Goal: Task Accomplishment & Management: Use online tool/utility

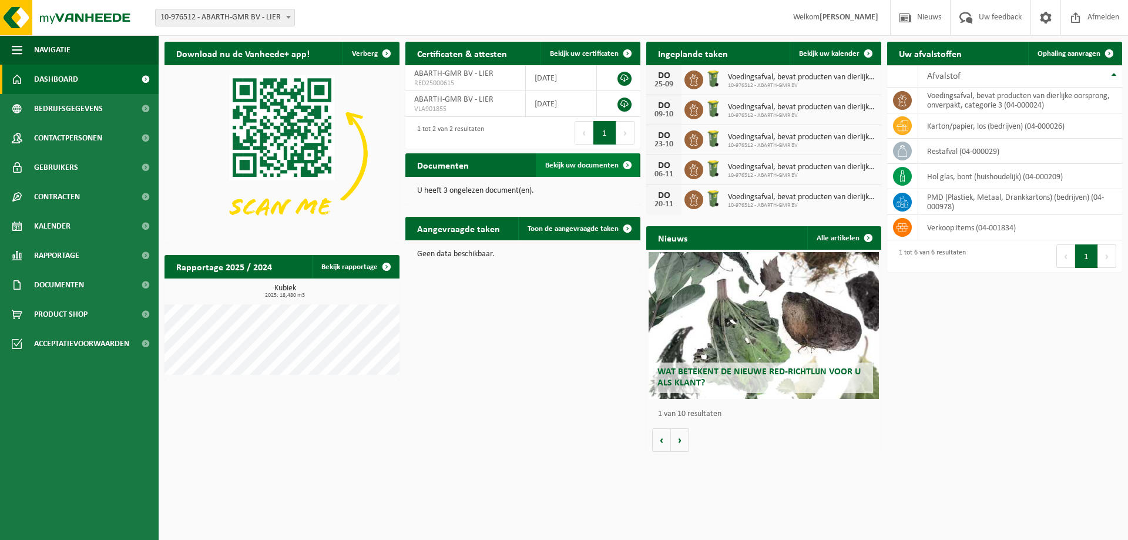
click at [578, 166] on span "Bekijk uw documenten" at bounding box center [581, 166] width 73 height 8
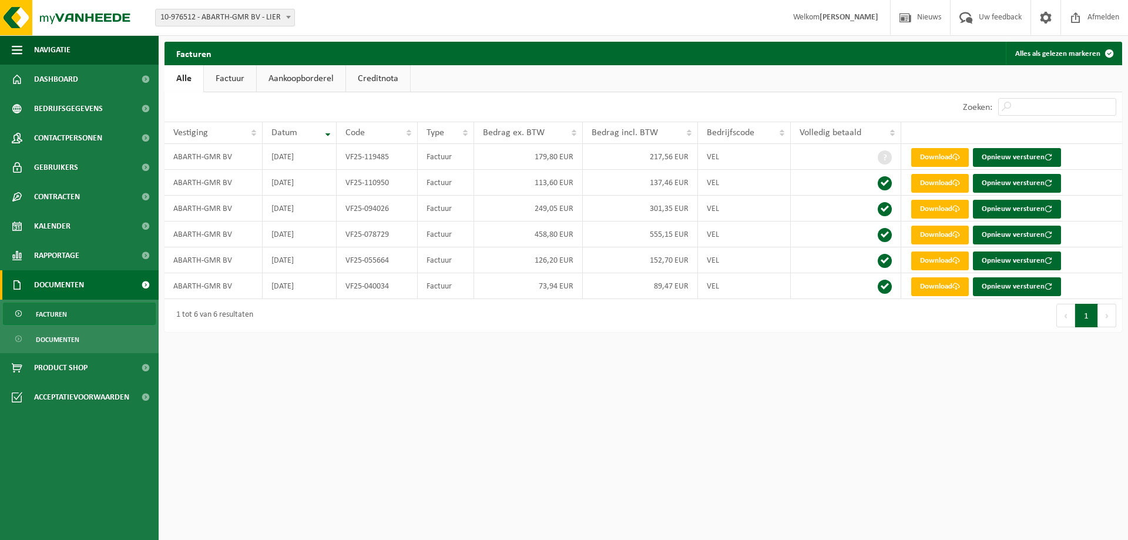
click at [395, 80] on link "Creditnota" at bounding box center [378, 78] width 64 height 27
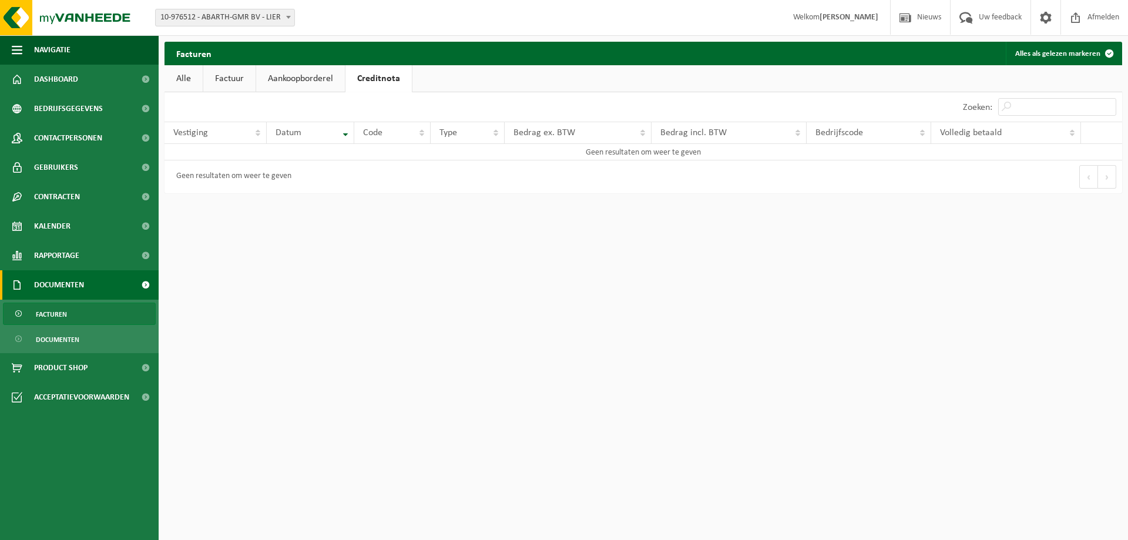
click at [291, 82] on link "Aankoopborderel" at bounding box center [300, 78] width 89 height 27
click at [239, 83] on link "Factuur" at bounding box center [229, 78] width 52 height 27
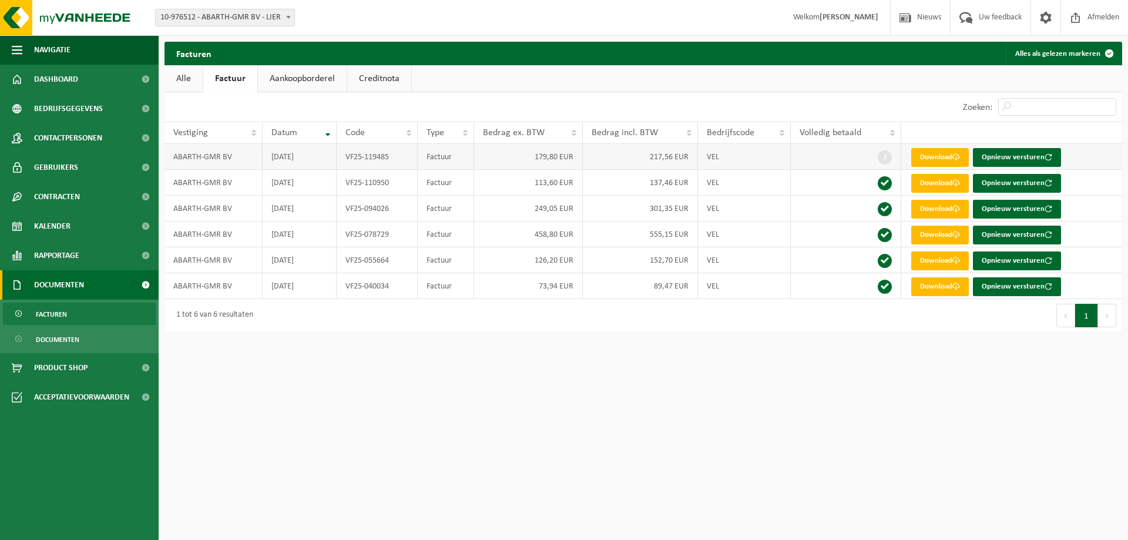
click at [386, 160] on td "VF25-119485" at bounding box center [377, 157] width 81 height 26
drag, startPoint x: 392, startPoint y: 156, endPoint x: 342, endPoint y: 156, distance: 49.9
click at [342, 156] on td "VF25-119485" at bounding box center [377, 157] width 81 height 26
copy td "VF25-119485"
click at [68, 83] on span "Dashboard" at bounding box center [56, 79] width 44 height 29
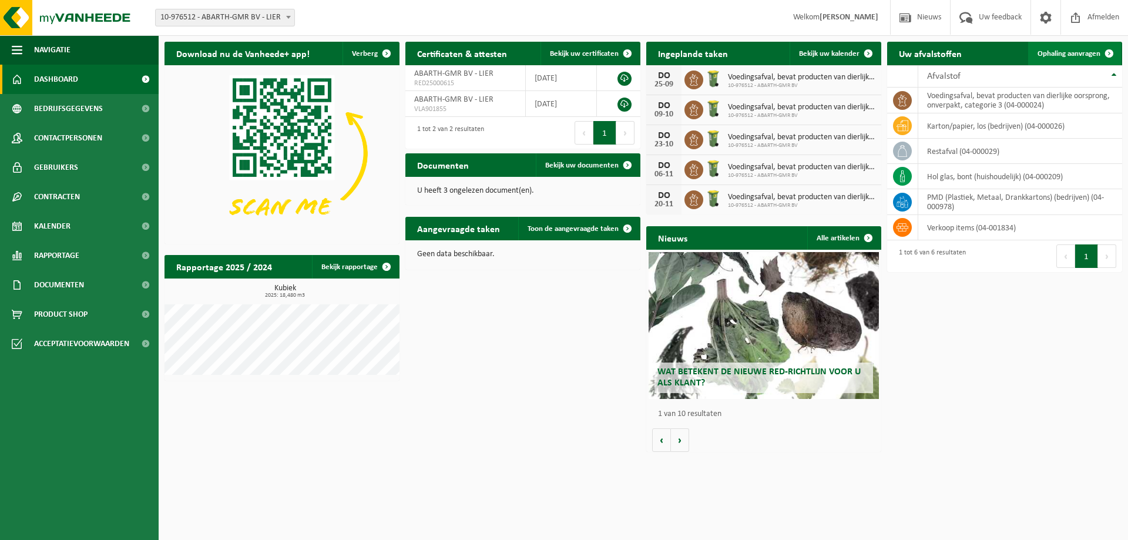
click at [1062, 55] on span "Ophaling aanvragen" at bounding box center [1068, 54] width 63 height 8
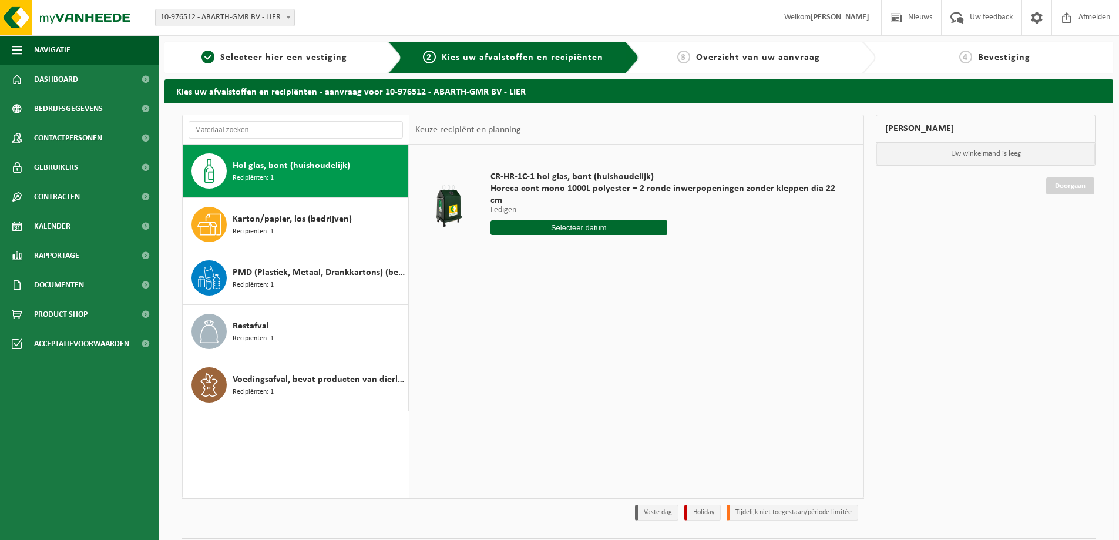
click at [276, 174] on div "Hol glas, bont (huishoudelijk) Recipiënten: 1" at bounding box center [319, 170] width 173 height 35
click at [561, 220] on input "text" at bounding box center [579, 227] width 176 height 15
click at [559, 318] on div "18" at bounding box center [563, 320] width 21 height 19
type input "Van 2025-09-18"
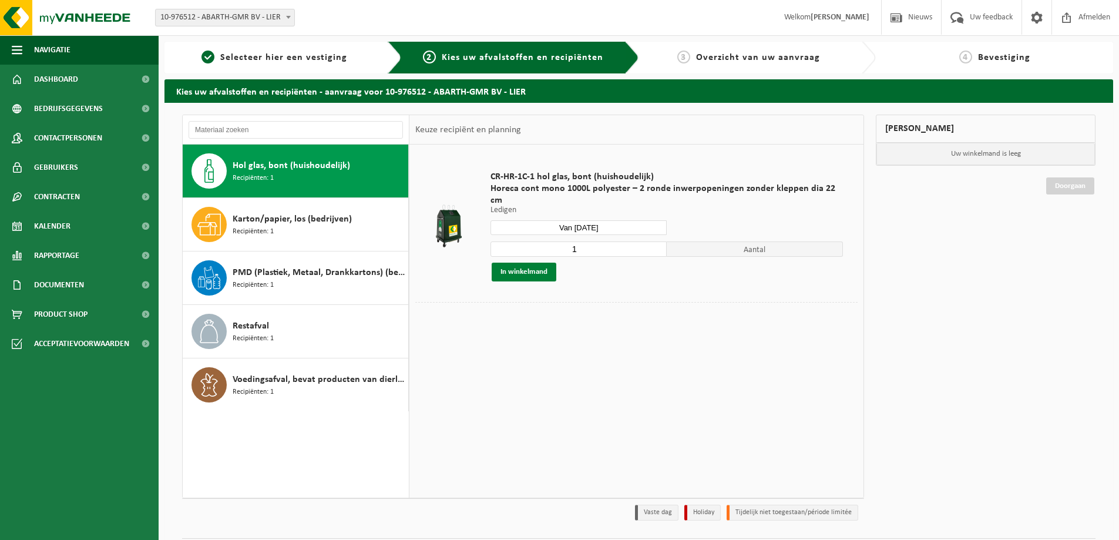
click at [529, 263] on button "In winkelmand" at bounding box center [524, 272] width 65 height 19
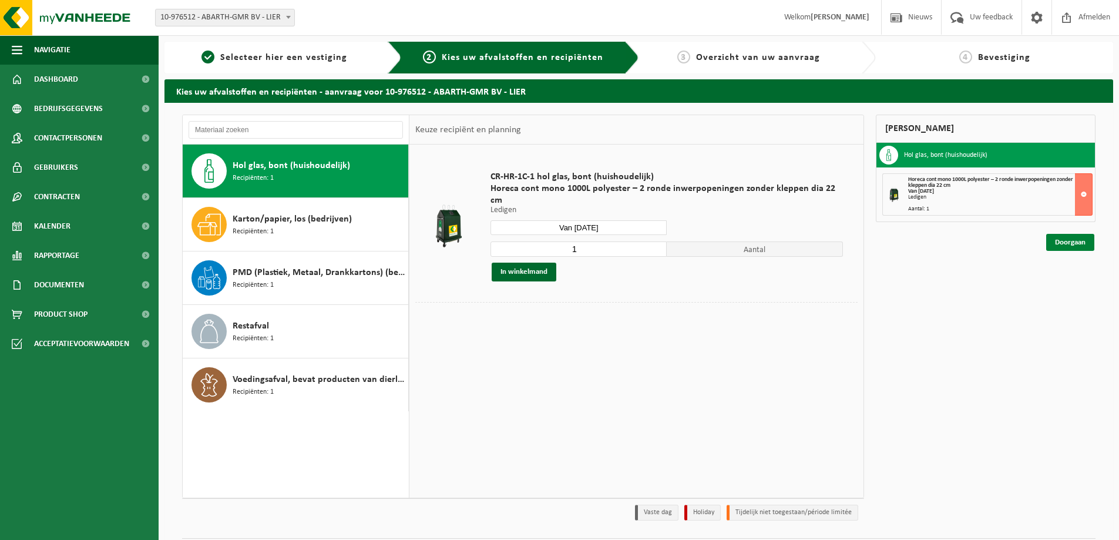
click at [1067, 243] on link "Doorgaan" at bounding box center [1070, 242] width 48 height 17
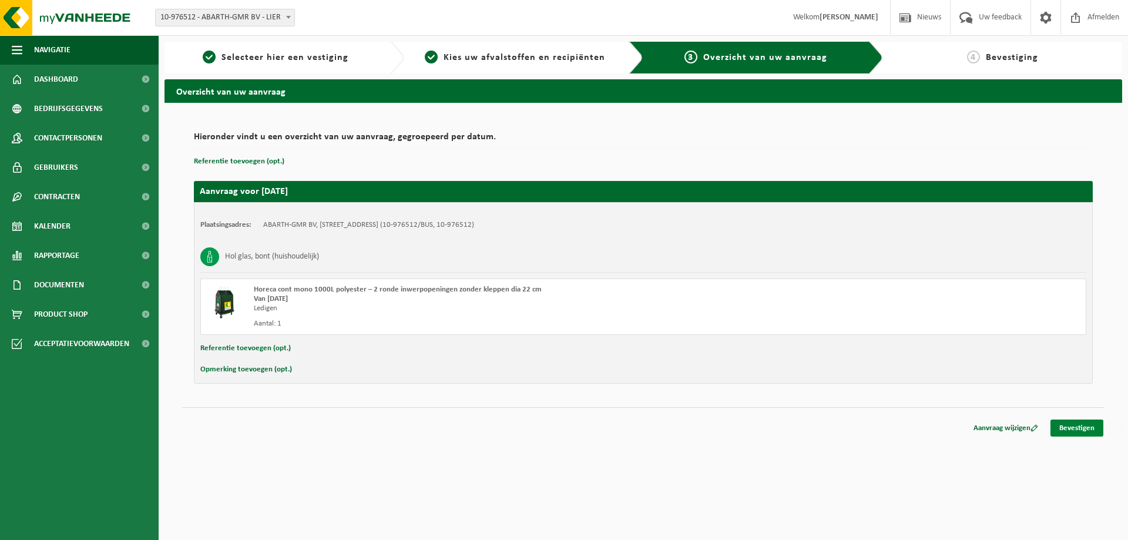
click at [1065, 425] on link "Bevestigen" at bounding box center [1076, 427] width 53 height 17
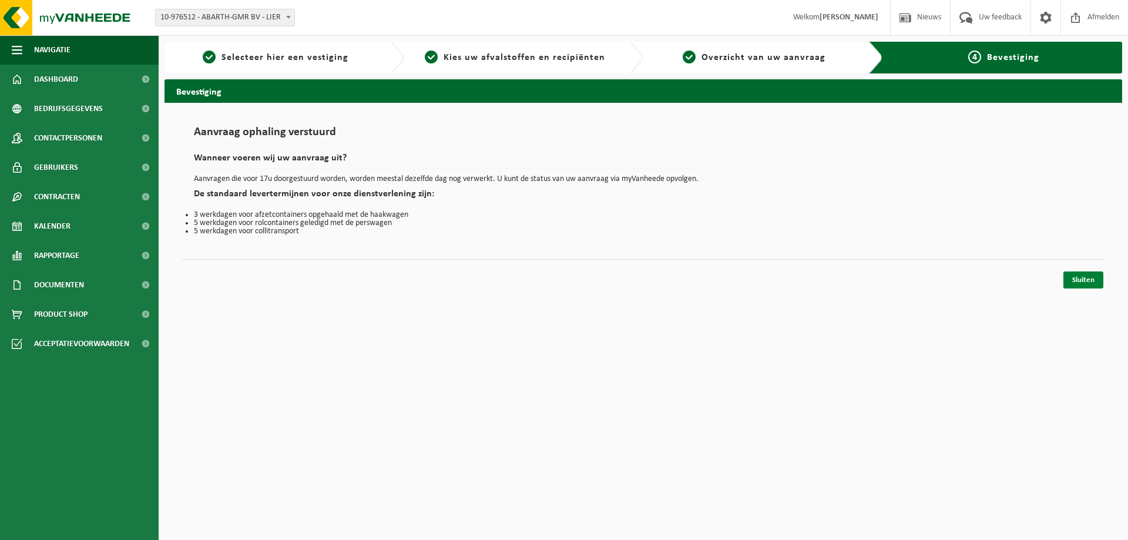
click at [1076, 281] on link "Sluiten" at bounding box center [1083, 279] width 40 height 17
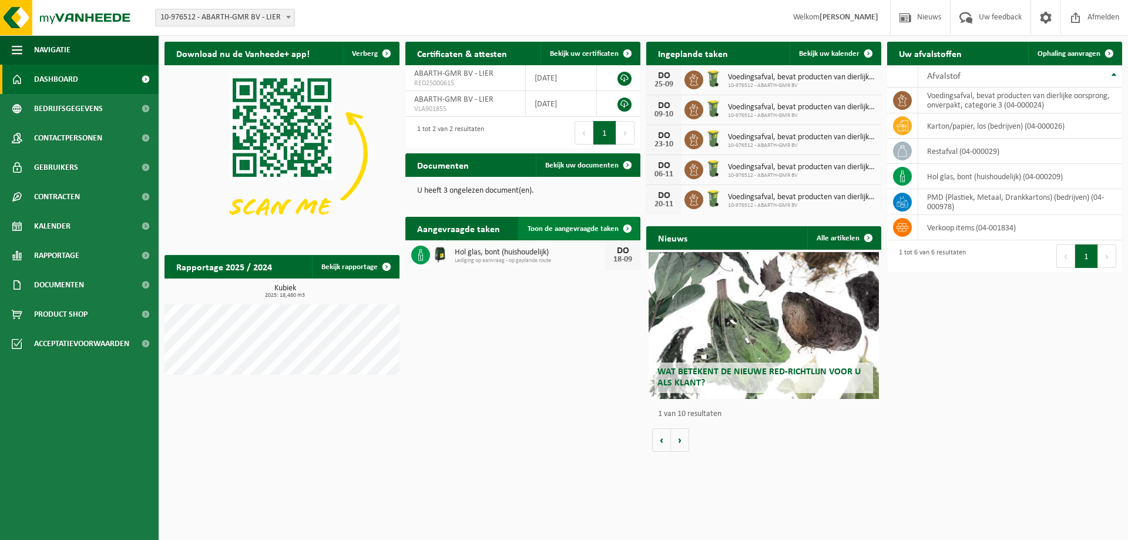
click at [580, 227] on span "Toon de aangevraagde taken" at bounding box center [573, 229] width 91 height 8
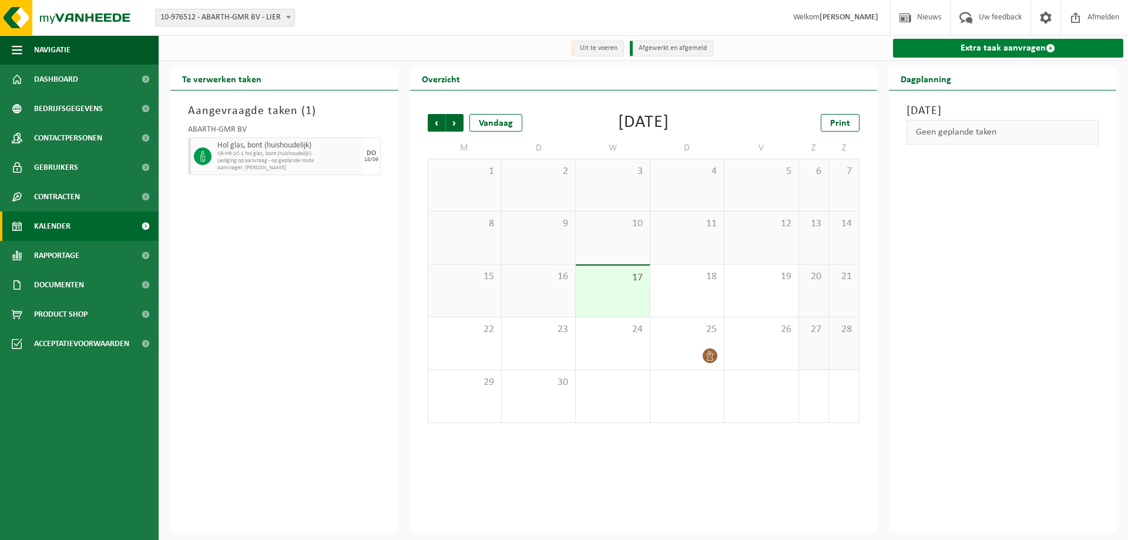
click at [1019, 51] on link "Extra taak aanvragen" at bounding box center [1008, 48] width 231 height 19
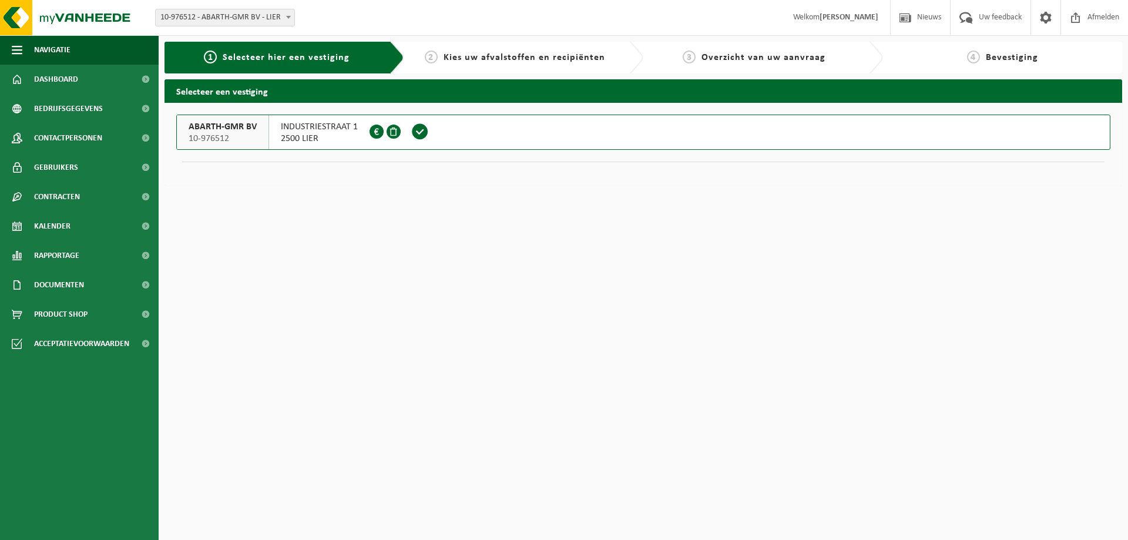
click at [810, 63] on div "3 Overzicht van uw aanvraag" at bounding box center [754, 58] width 210 height 14
click at [421, 132] on span at bounding box center [420, 132] width 18 height 18
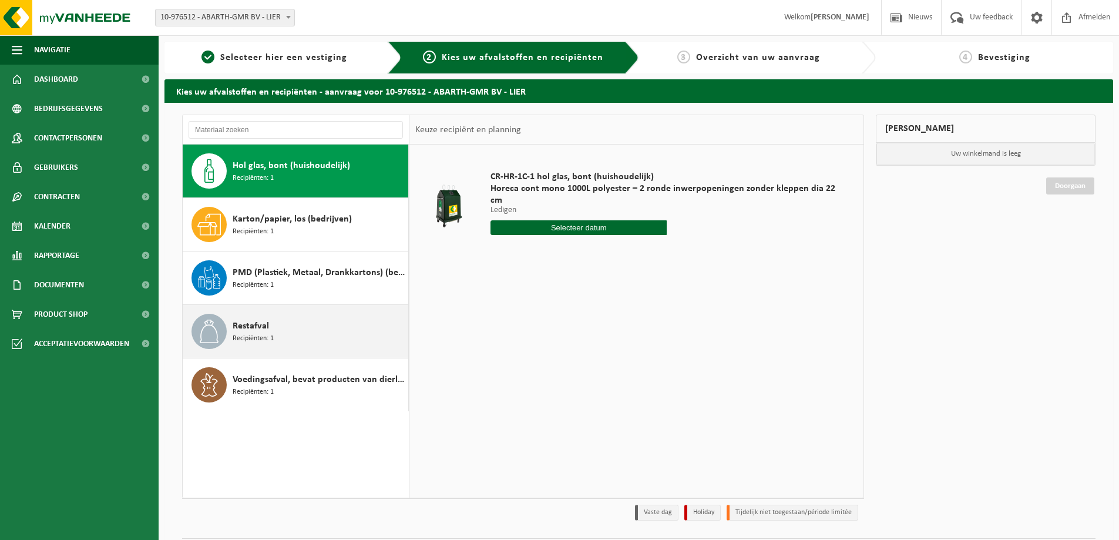
click at [301, 318] on div "Restafval Recipiënten: 1" at bounding box center [319, 331] width 173 height 35
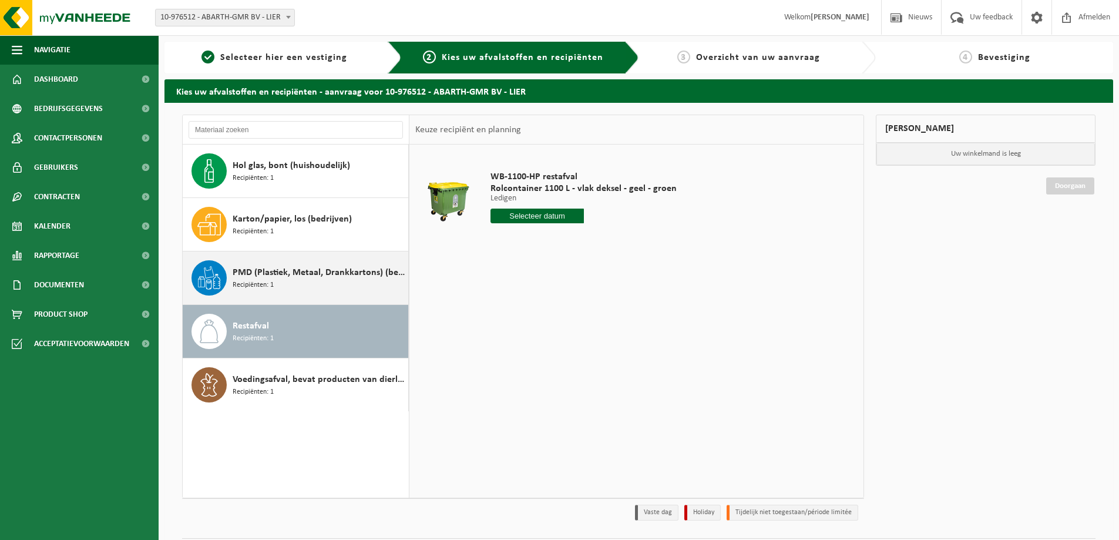
click at [266, 281] on span "Recipiënten: 1" at bounding box center [253, 285] width 41 height 11
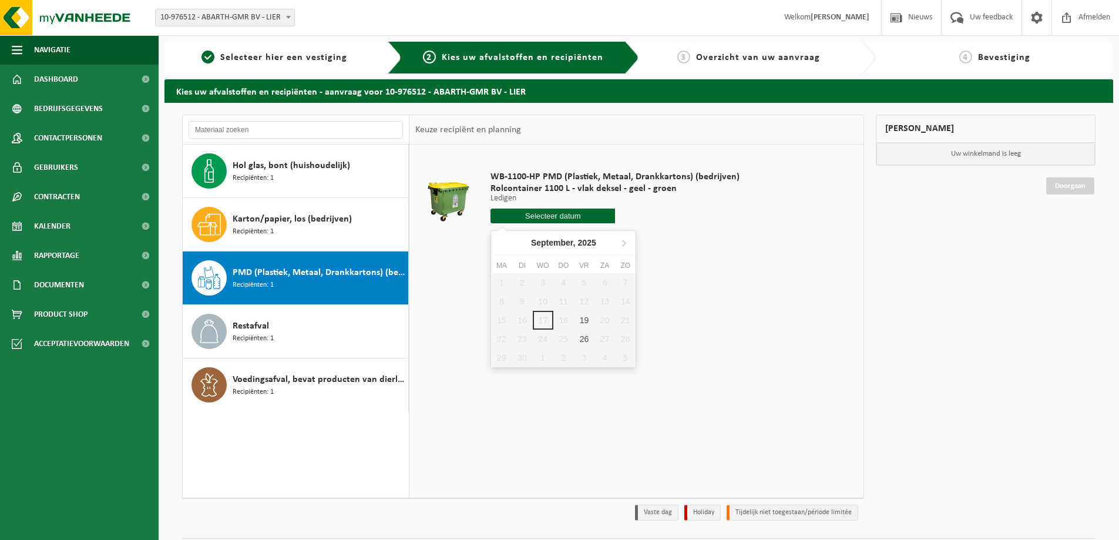
click at [539, 218] on input "text" at bounding box center [553, 216] width 125 height 15
click at [58, 82] on span "Dashboard" at bounding box center [56, 79] width 44 height 29
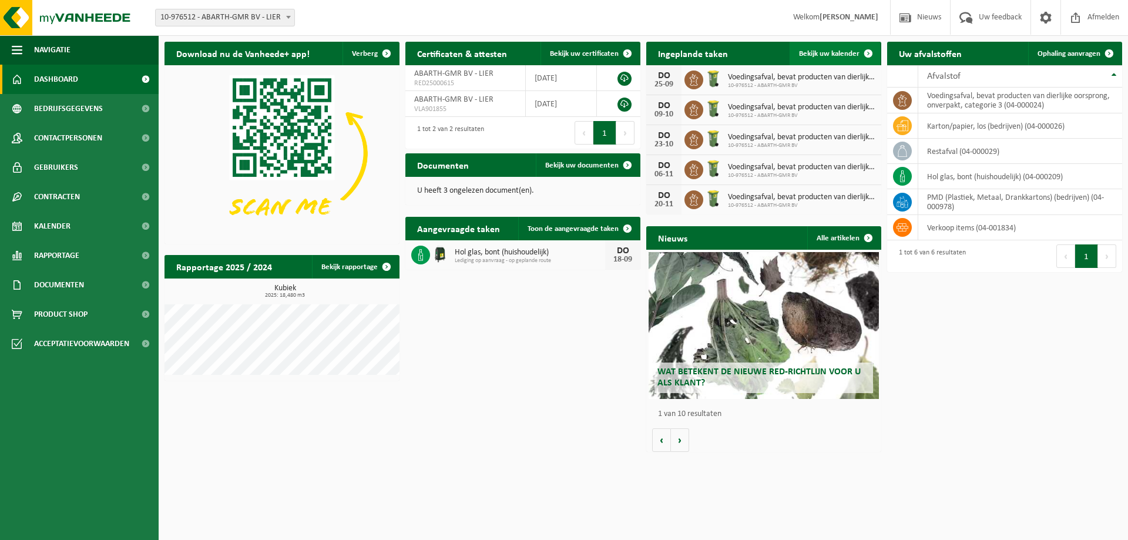
click at [850, 54] on span "Bekijk uw kalender" at bounding box center [829, 54] width 61 height 8
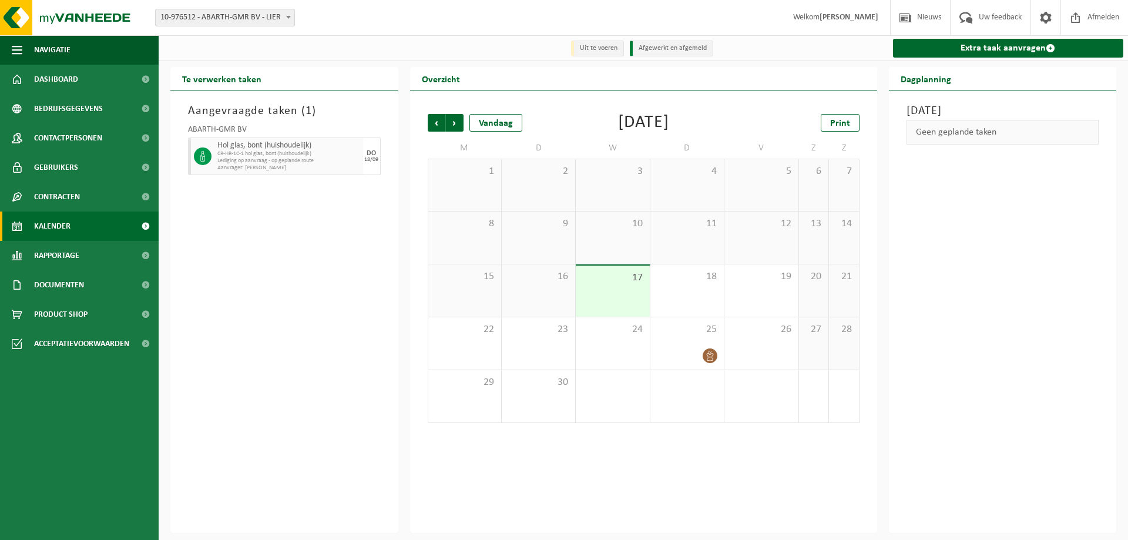
click at [677, 48] on li "Afgewerkt en afgemeld" at bounding box center [671, 49] width 83 height 16
click at [654, 50] on li "Afgewerkt en afgemeld" at bounding box center [671, 49] width 83 height 16
click at [600, 51] on li "Uit te voeren" at bounding box center [597, 49] width 53 height 16
click at [47, 81] on span "Dashboard" at bounding box center [56, 79] width 44 height 29
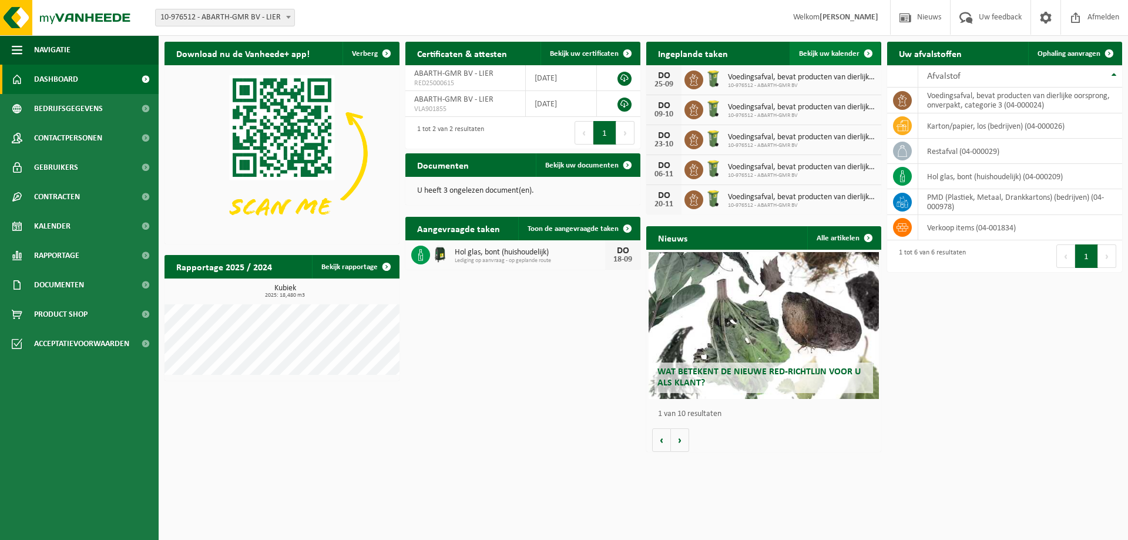
click at [832, 55] on span "Bekijk uw kalender" at bounding box center [829, 54] width 61 height 8
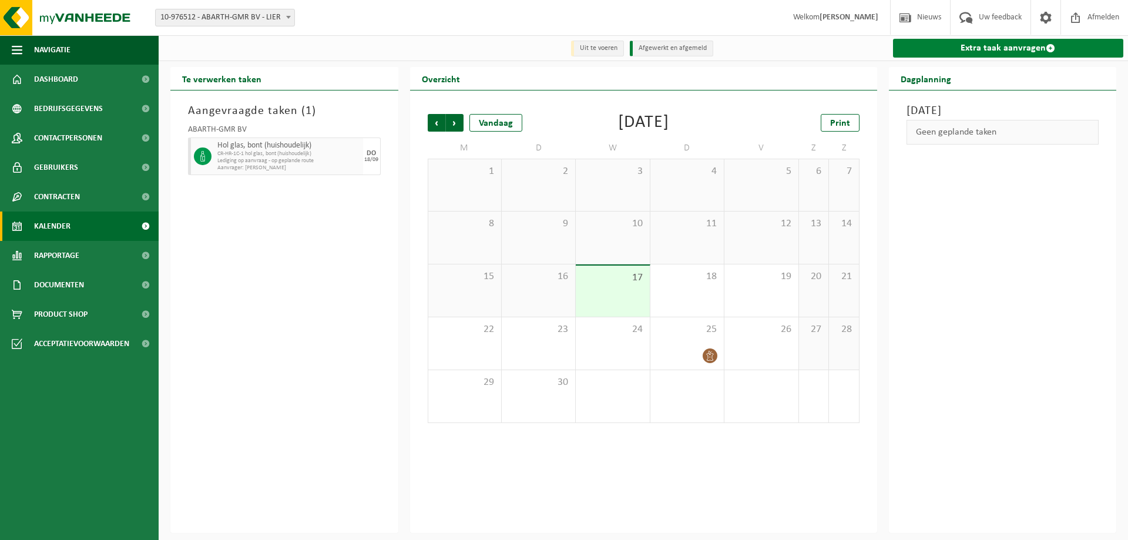
click at [986, 53] on link "Extra taak aanvragen" at bounding box center [1008, 48] width 231 height 19
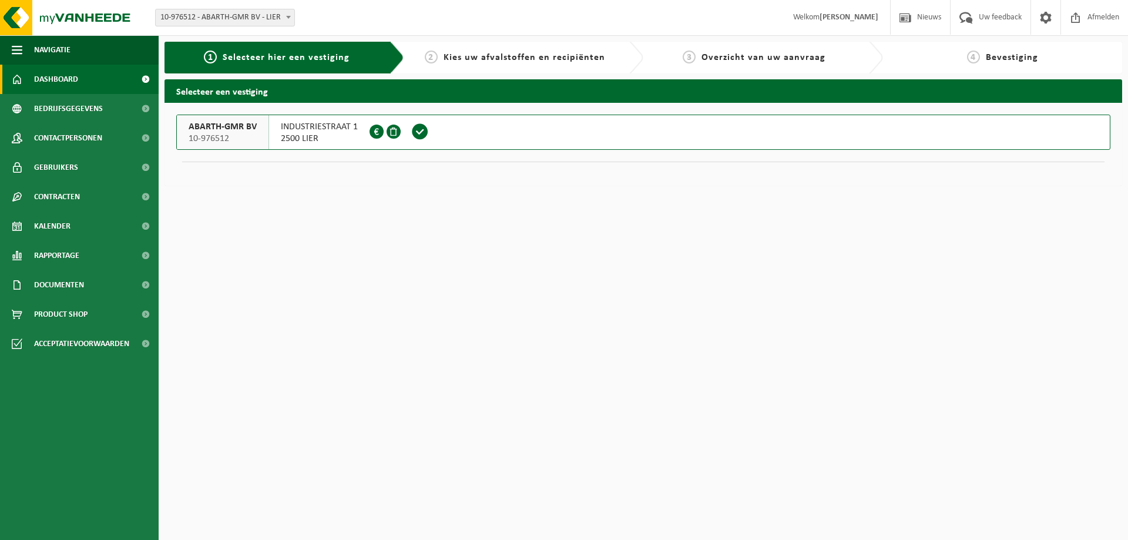
click at [62, 75] on span "Dashboard" at bounding box center [56, 79] width 44 height 29
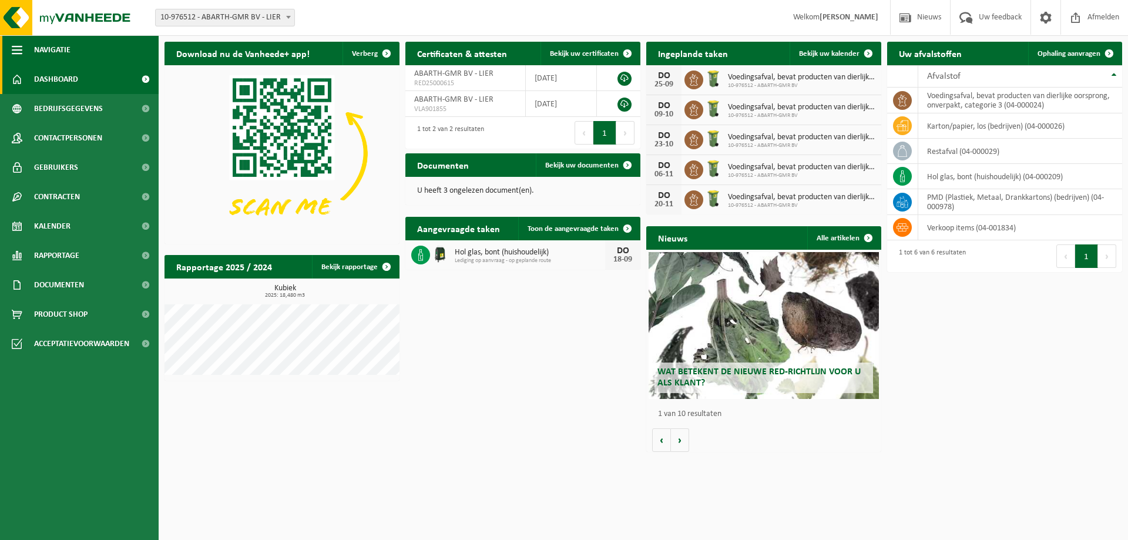
click at [21, 47] on span "button" at bounding box center [17, 49] width 11 height 29
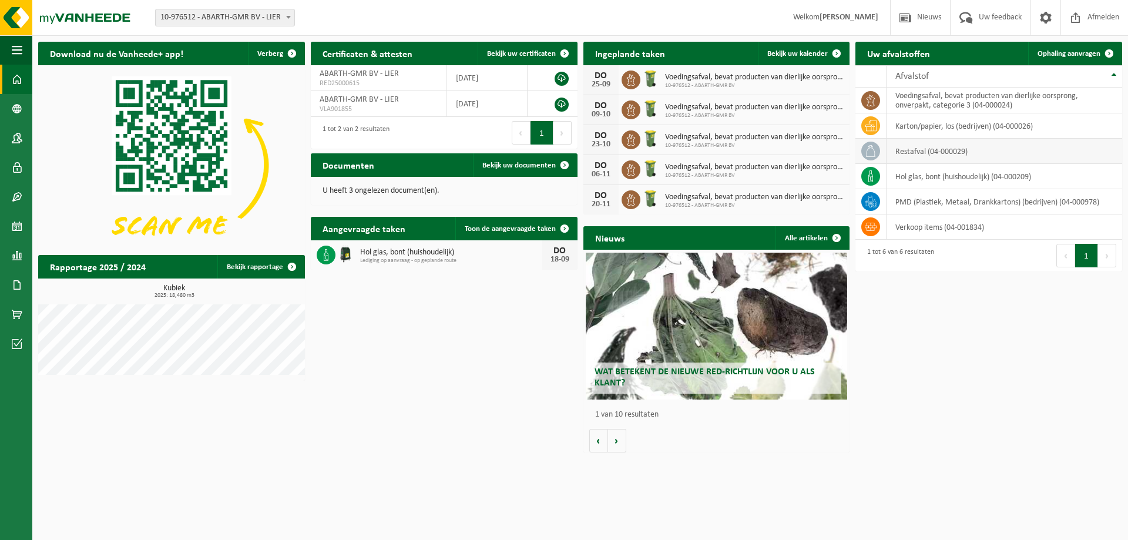
click at [941, 147] on td "restafval (04-000029)" at bounding box center [1004, 151] width 236 height 25
click at [1055, 53] on span "Ophaling aanvragen" at bounding box center [1068, 54] width 63 height 8
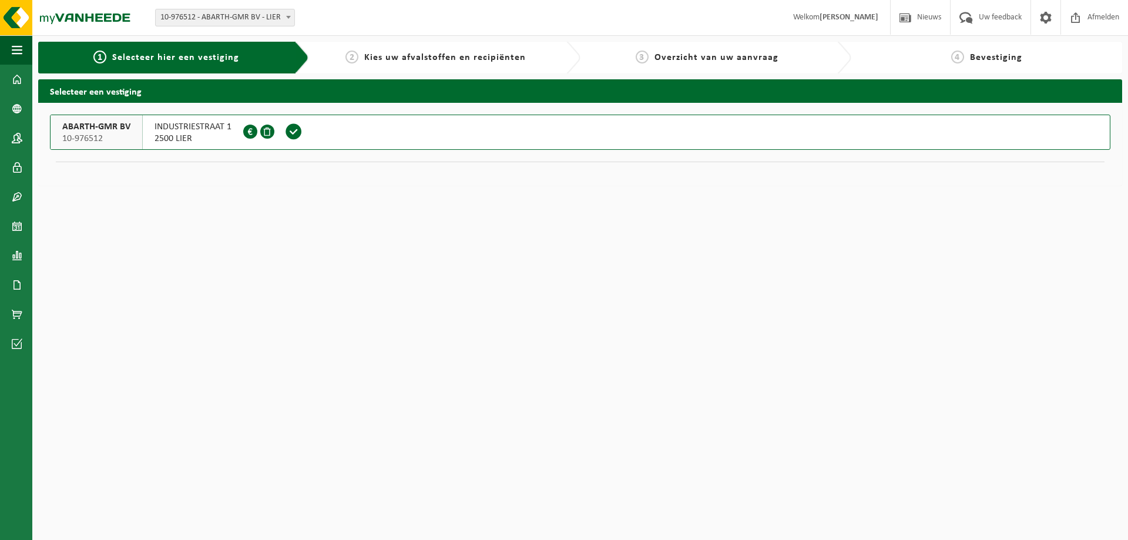
click at [295, 136] on span at bounding box center [294, 132] width 18 height 18
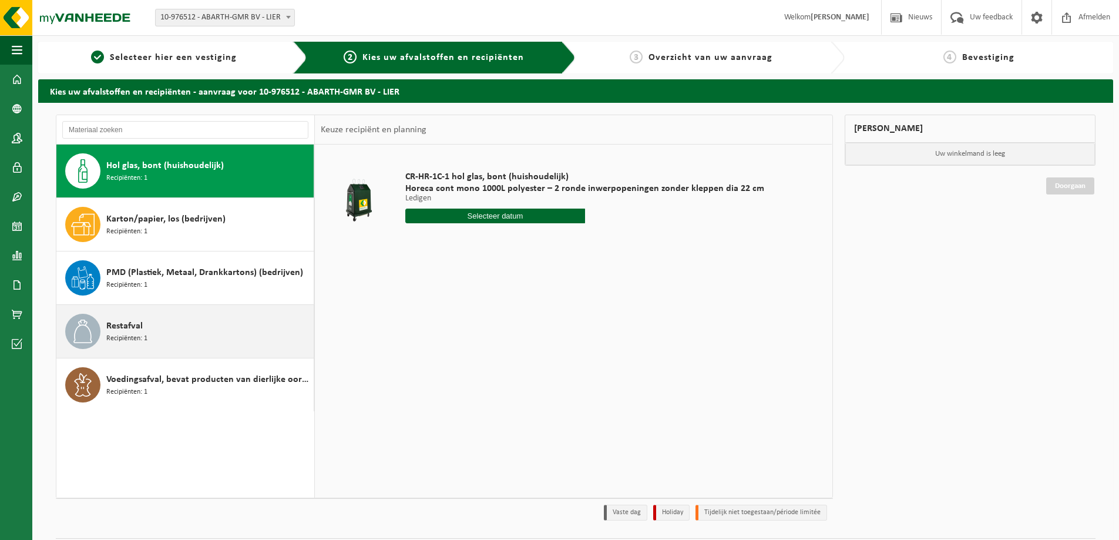
click at [182, 336] on div "Restafval Recipiënten: 1" at bounding box center [208, 331] width 204 height 35
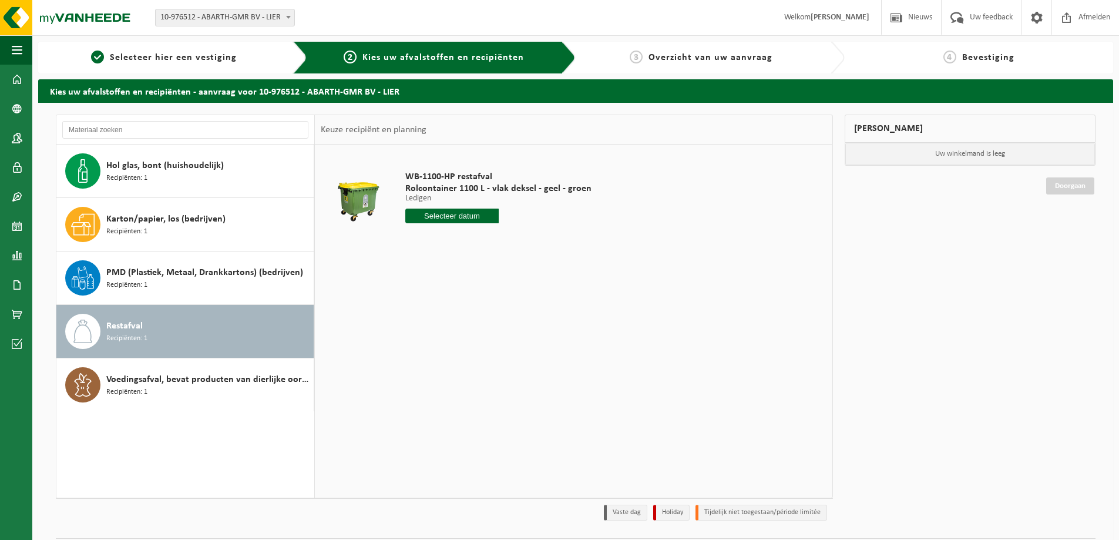
click at [436, 217] on input "text" at bounding box center [451, 216] width 93 height 15
click at [432, 357] on div "30" at bounding box center [437, 357] width 21 height 19
type input "Van 2025-09-30"
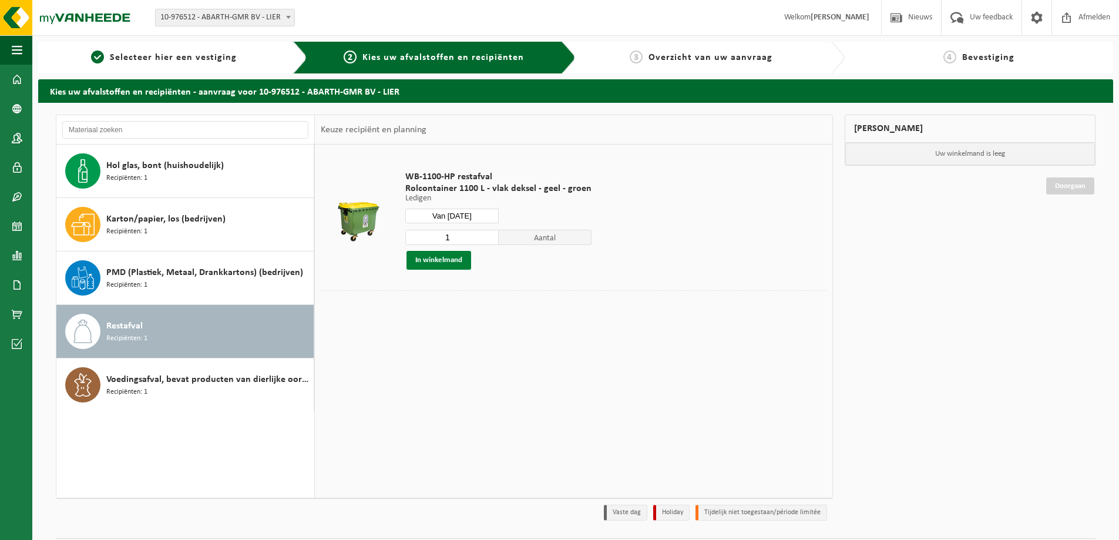
click at [444, 261] on button "In winkelmand" at bounding box center [439, 260] width 65 height 19
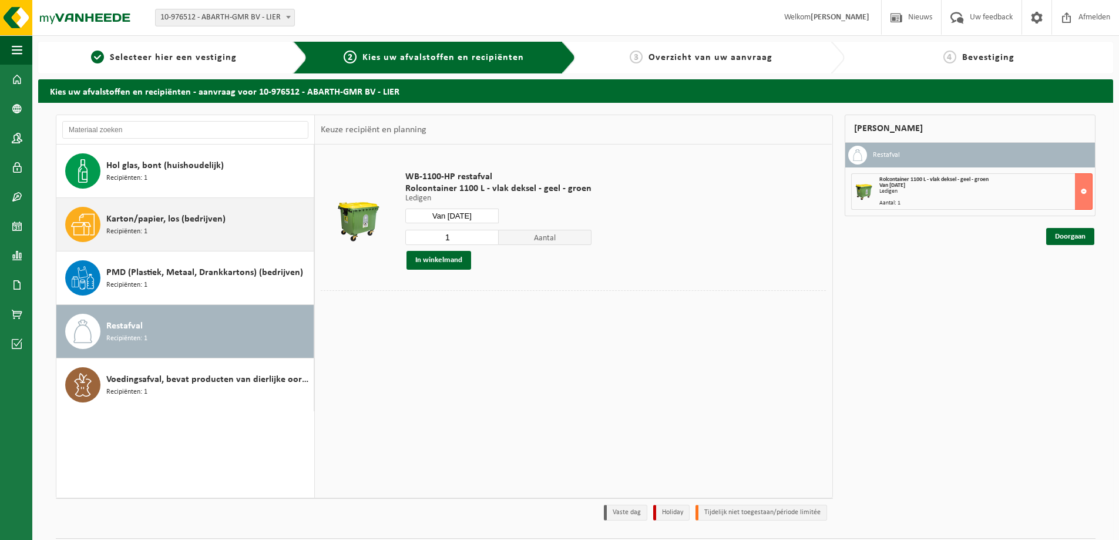
click at [173, 224] on span "Karton/papier, los (bedrijven)" at bounding box center [165, 219] width 119 height 14
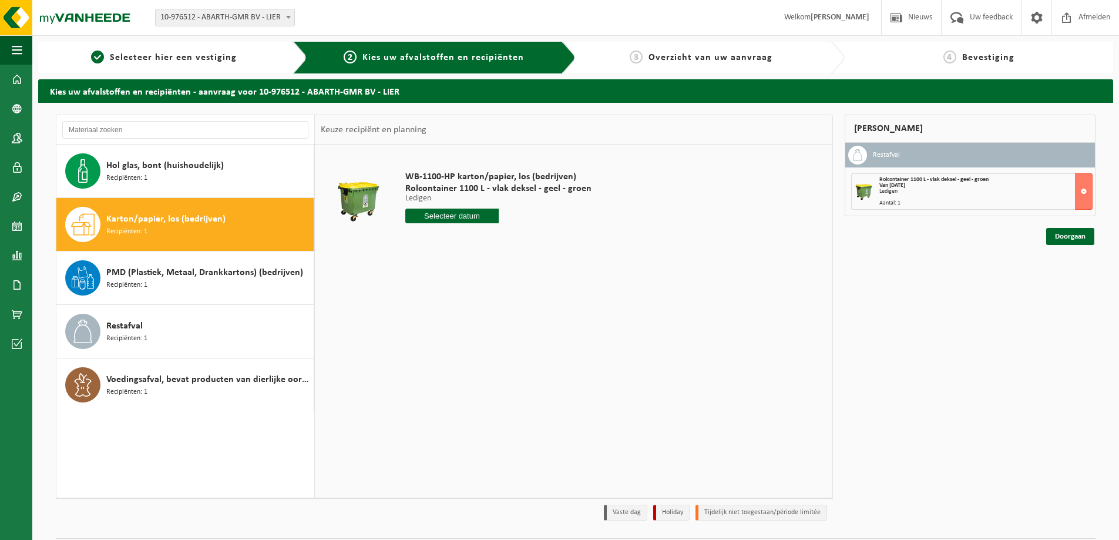
click at [436, 218] on input "text" at bounding box center [451, 216] width 93 height 15
click at [542, 241] on icon at bounding box center [538, 242] width 19 height 19
click at [476, 284] on div "2" at bounding box center [478, 282] width 21 height 19
type input "Van 2025-10-02"
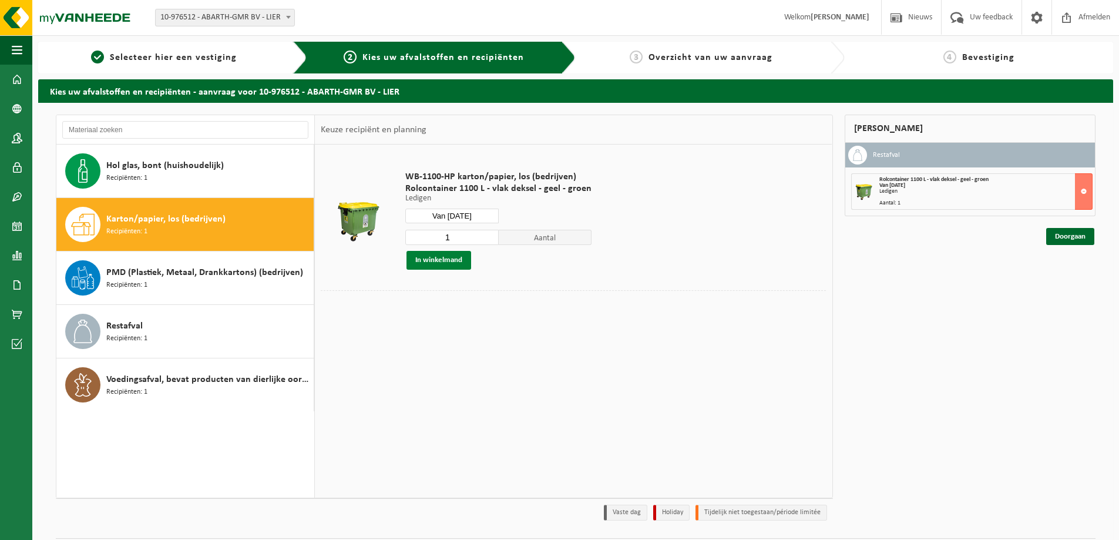
click at [440, 266] on button "In winkelmand" at bounding box center [439, 260] width 65 height 19
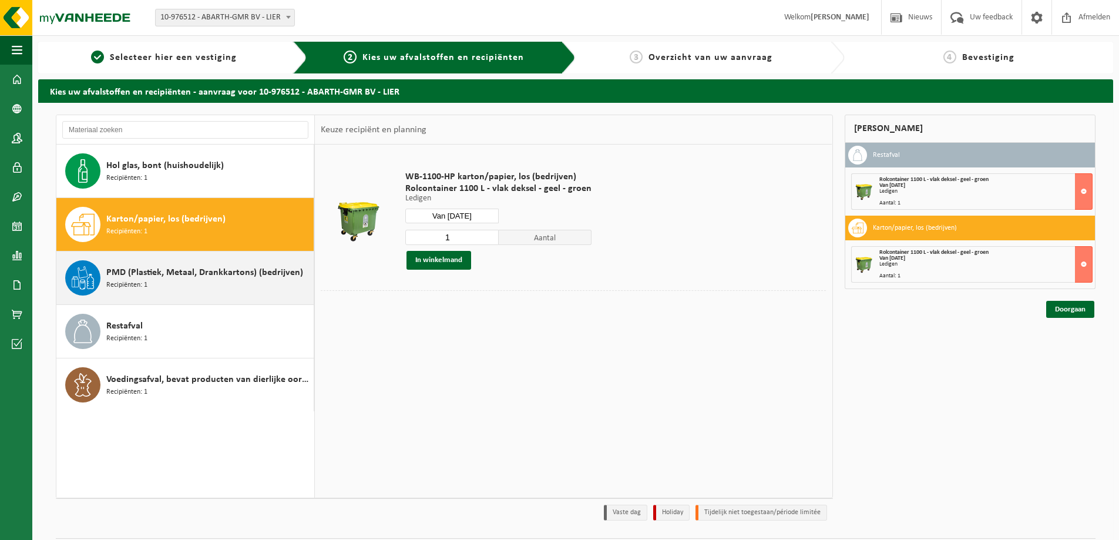
click at [186, 279] on span "PMD (Plastiek, Metaal, Drankkartons) (bedrijven)" at bounding box center [204, 273] width 197 height 14
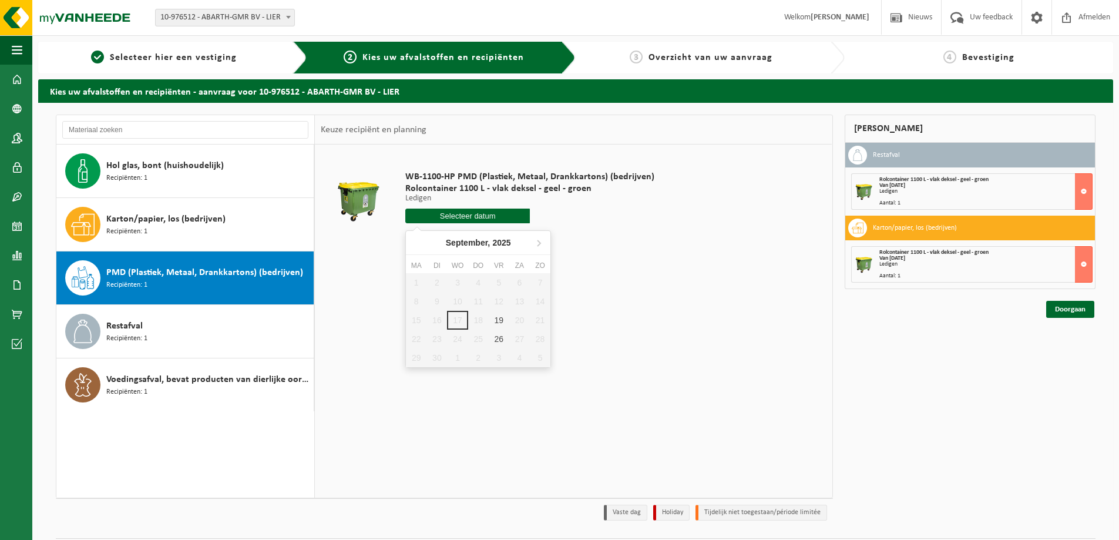
click at [468, 219] on input "text" at bounding box center [467, 216] width 125 height 15
click at [540, 244] on icon at bounding box center [539, 243] width 3 height 6
click at [504, 280] on div "3" at bounding box center [499, 282] width 21 height 19
type input "Van 2025-10-03"
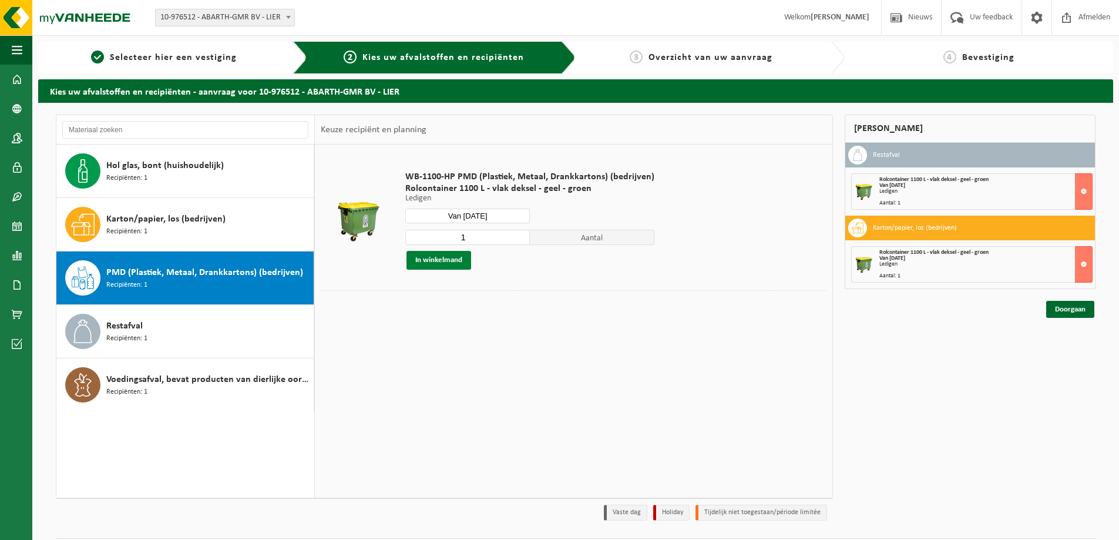
click at [444, 263] on button "In winkelmand" at bounding box center [439, 260] width 65 height 19
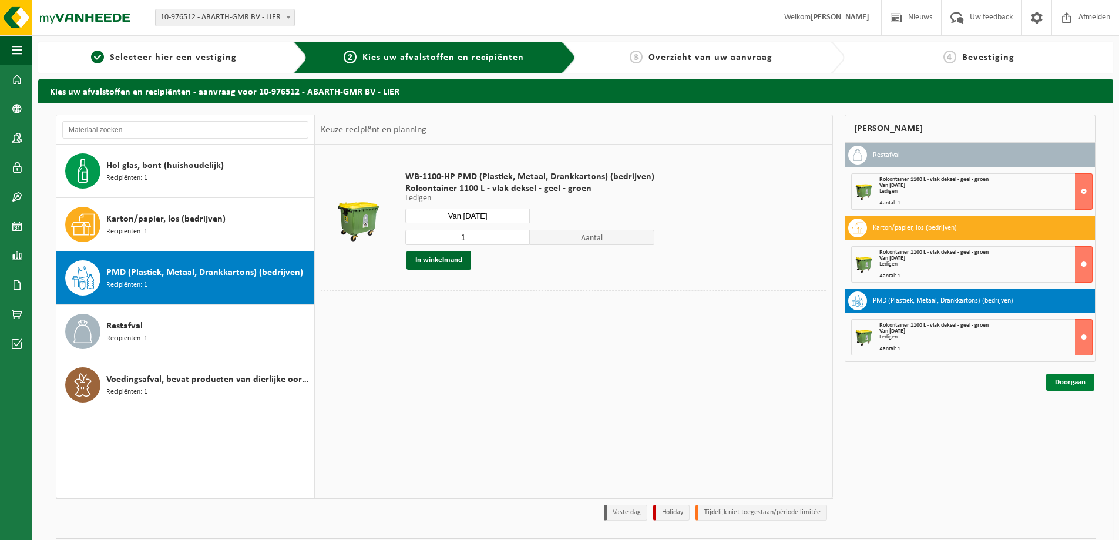
click at [1070, 385] on link "Doorgaan" at bounding box center [1070, 382] width 48 height 17
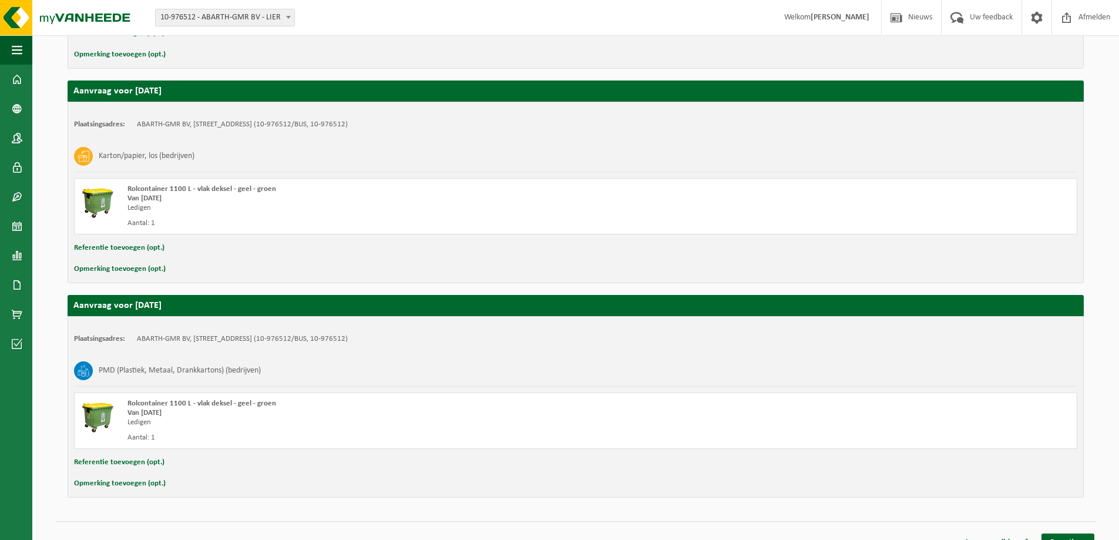
scroll to position [332, 0]
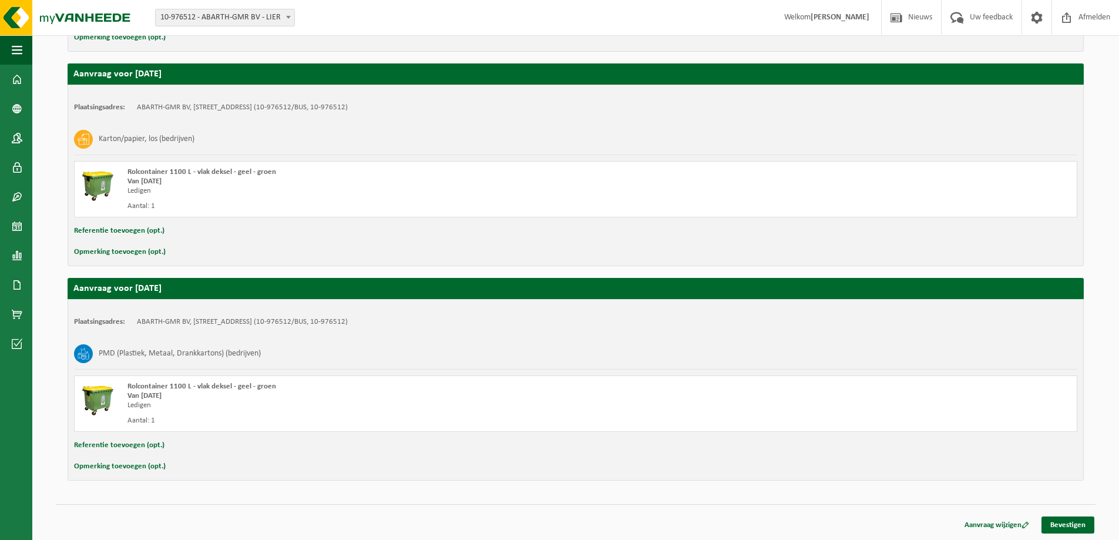
drag, startPoint x: 761, startPoint y: 273, endPoint x: 752, endPoint y: 279, distance: 11.1
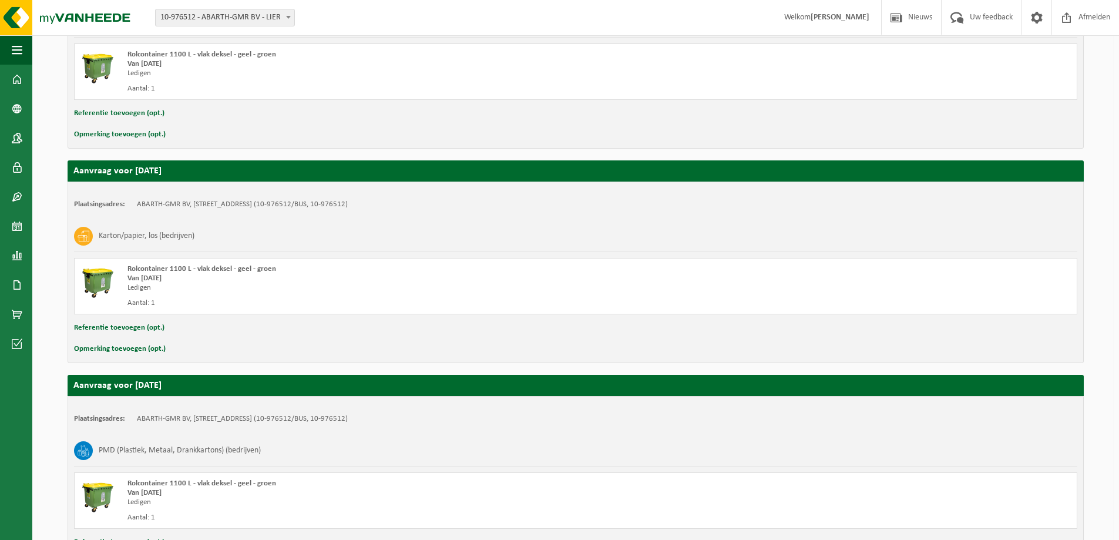
scroll to position [117, 0]
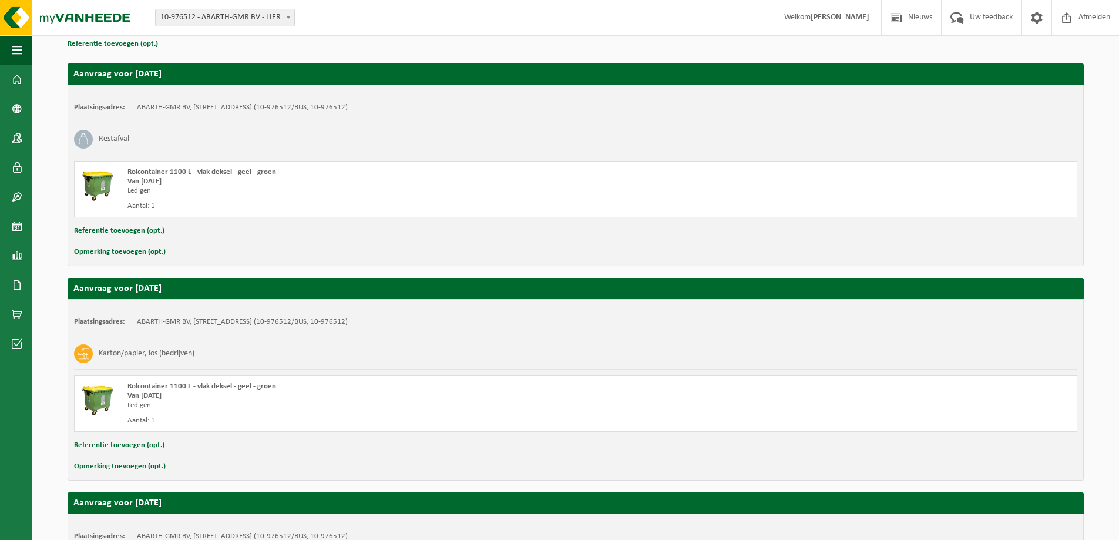
click at [122, 230] on button "Referentie toevoegen (opt.)" at bounding box center [119, 230] width 90 height 15
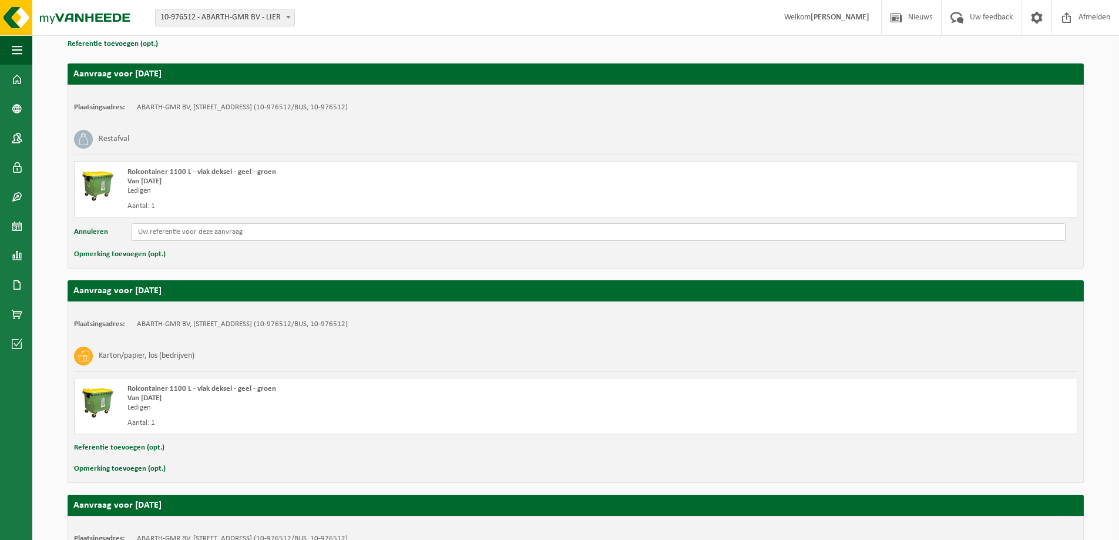
click at [183, 232] on input "text" at bounding box center [599, 232] width 934 height 18
type input "P"
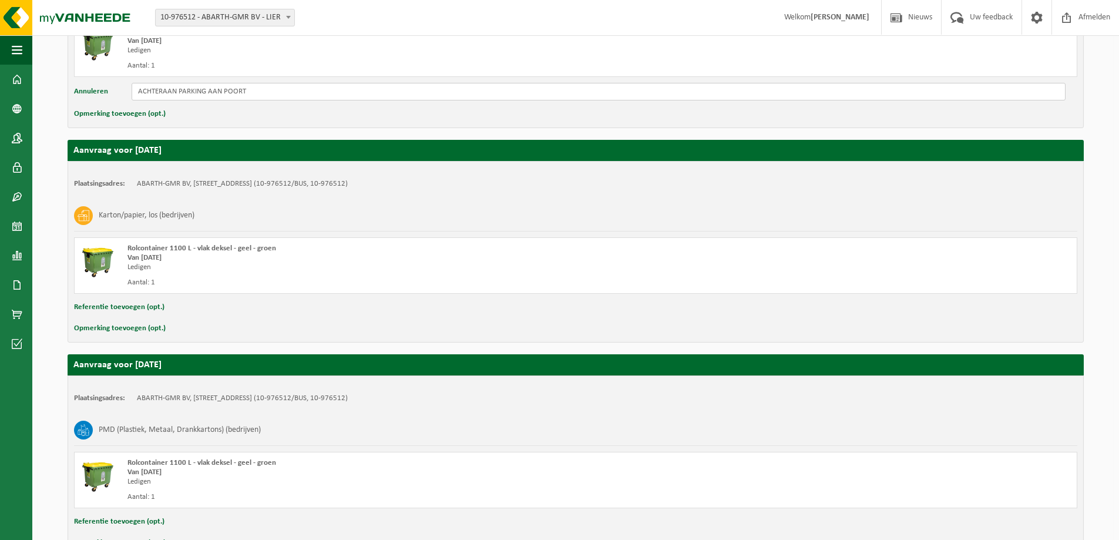
scroll to position [294, 0]
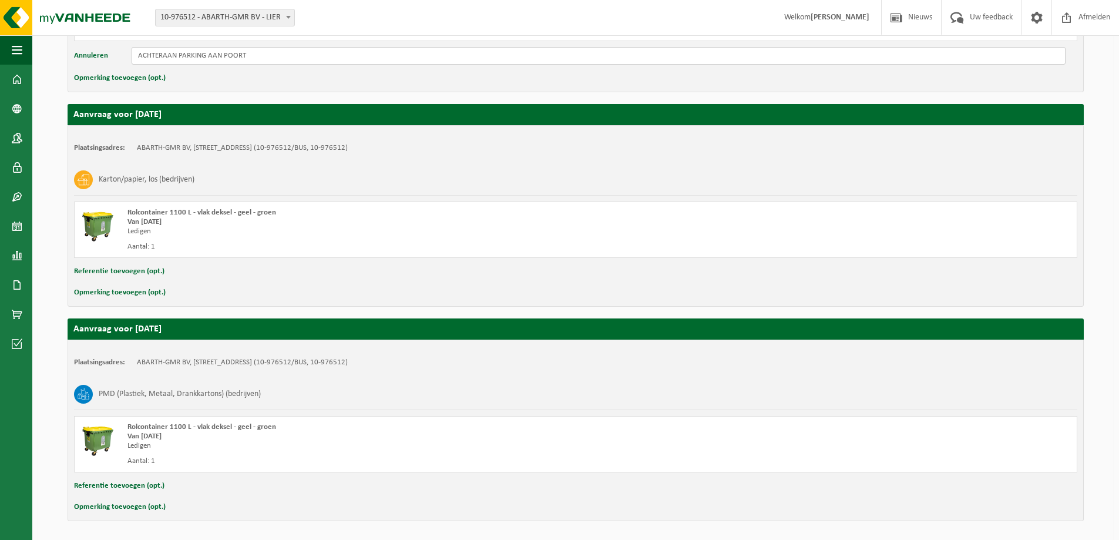
type input "ACHTERAAN PARKING AAN POORT"
click at [133, 270] on button "Referentie toevoegen (opt.)" at bounding box center [119, 271] width 90 height 15
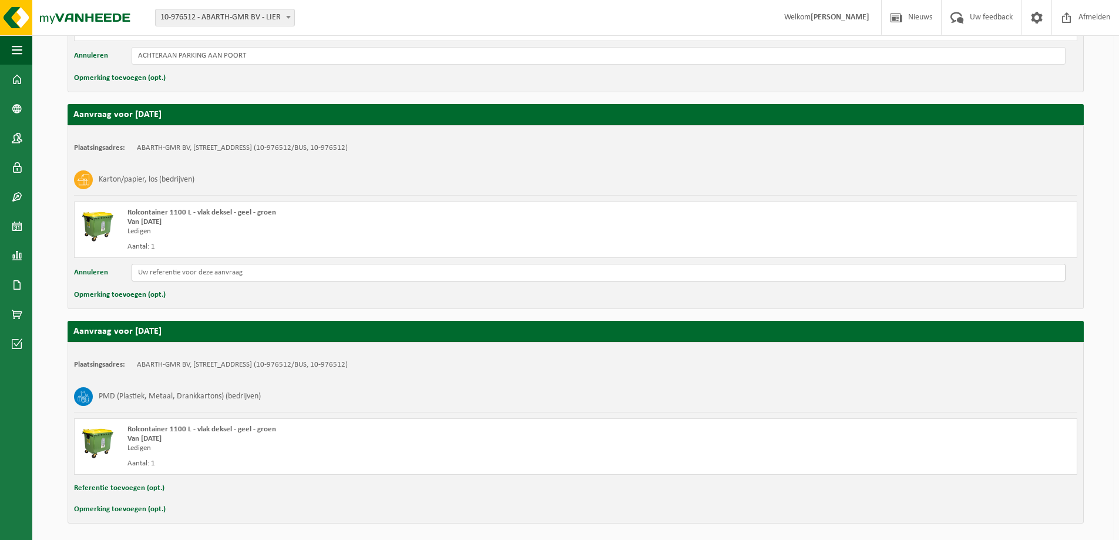
click at [197, 280] on input "text" at bounding box center [599, 273] width 934 height 18
paste input "ACHTERAAN PARKING AAN POORT"
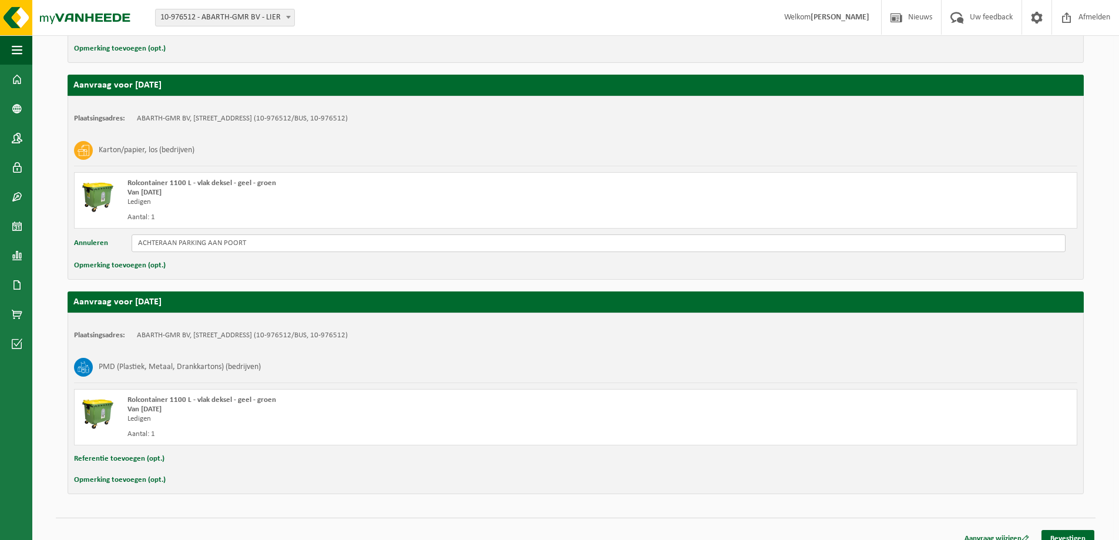
scroll to position [337, 0]
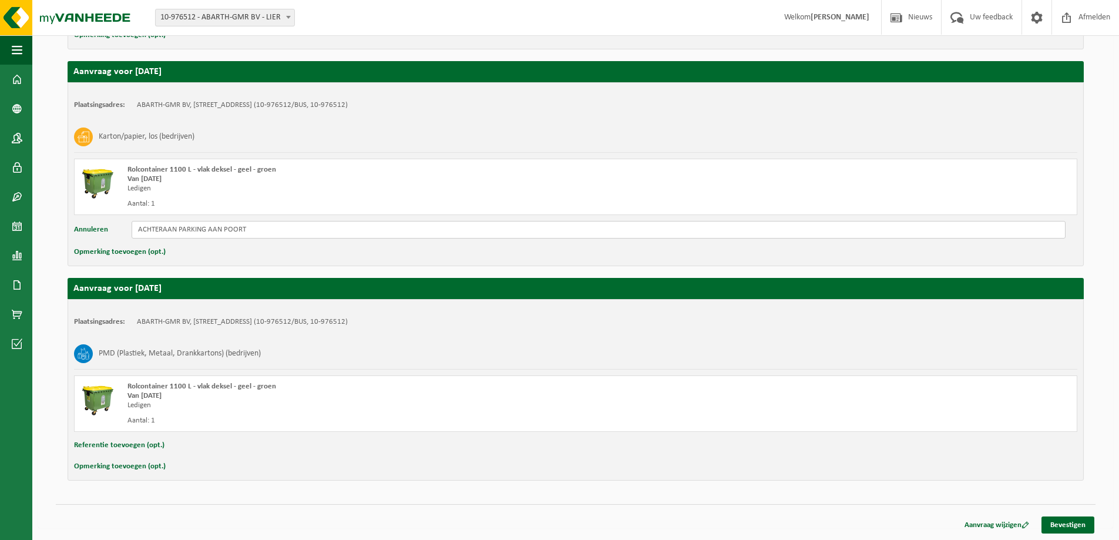
type input "ACHTERAAN PARKING AAN POORT"
click at [127, 445] on button "Referentie toevoegen (opt.)" at bounding box center [119, 445] width 90 height 15
click at [171, 447] on input "text" at bounding box center [599, 447] width 934 height 18
paste input "ACHTERAAN PARKING AAN POORT"
type input "ACHTERAAN PARKING AAN POORT"
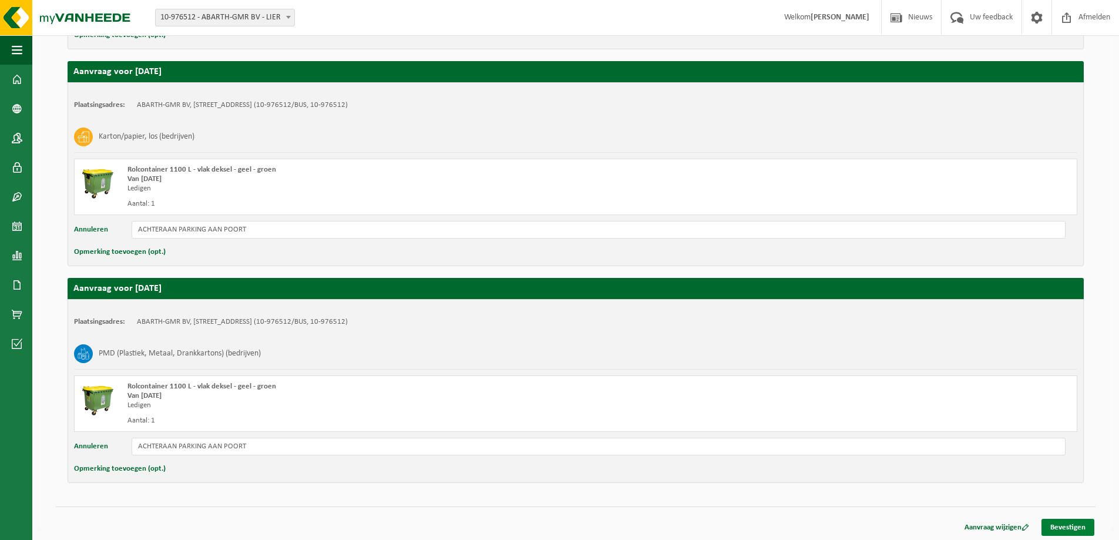
click at [1056, 530] on link "Bevestigen" at bounding box center [1068, 527] width 53 height 17
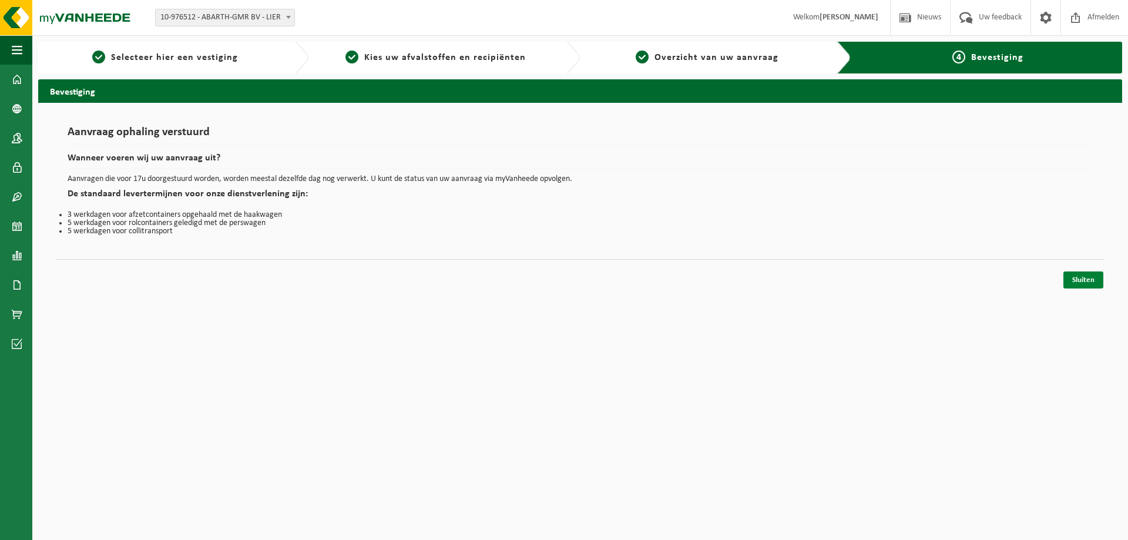
click at [1092, 276] on link "Sluiten" at bounding box center [1083, 279] width 40 height 17
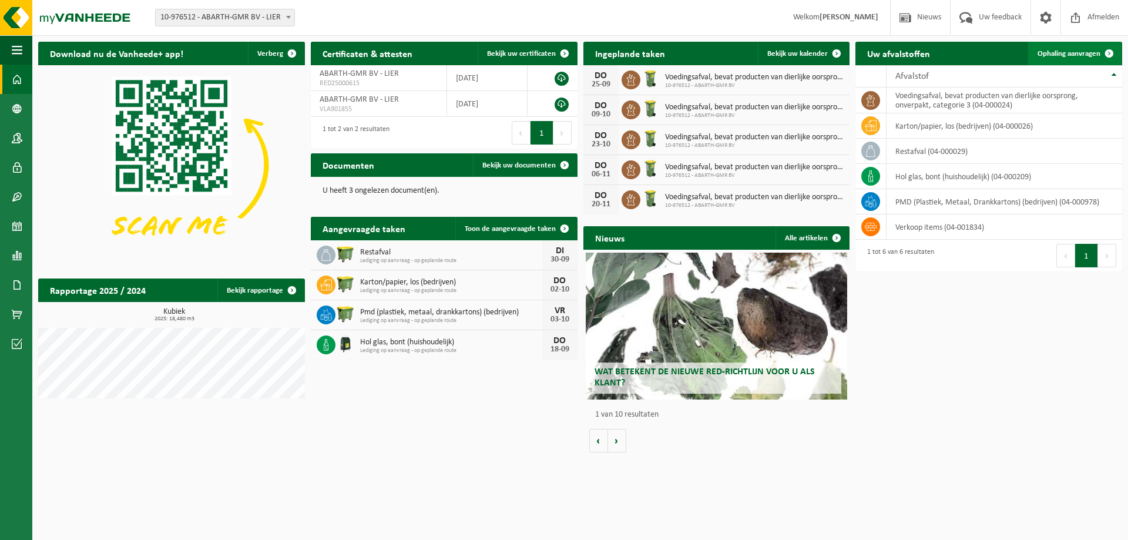
click at [1050, 50] on span "Ophaling aanvragen" at bounding box center [1068, 54] width 63 height 8
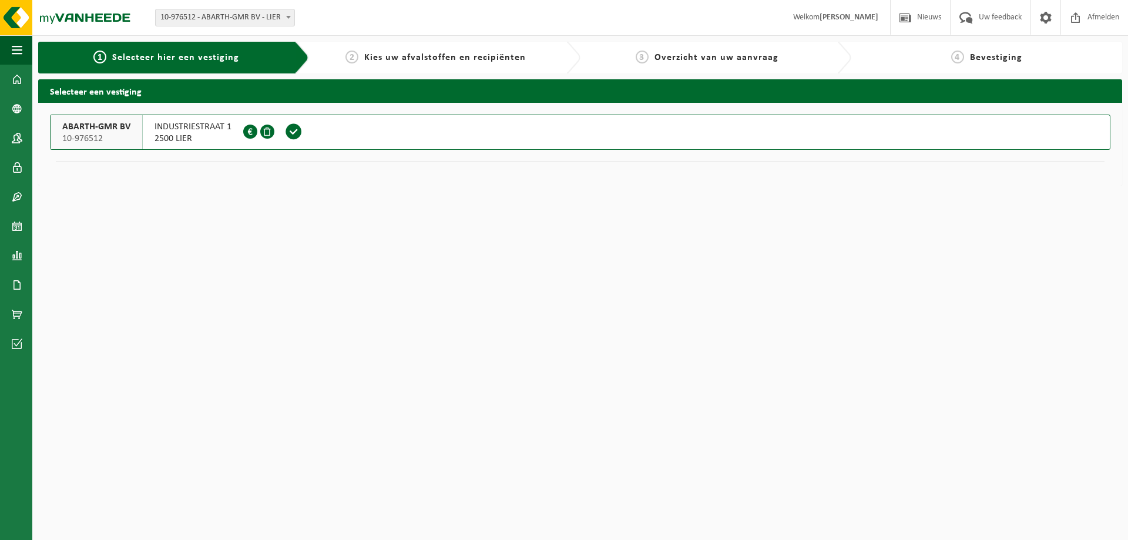
click at [295, 128] on span at bounding box center [294, 132] width 18 height 18
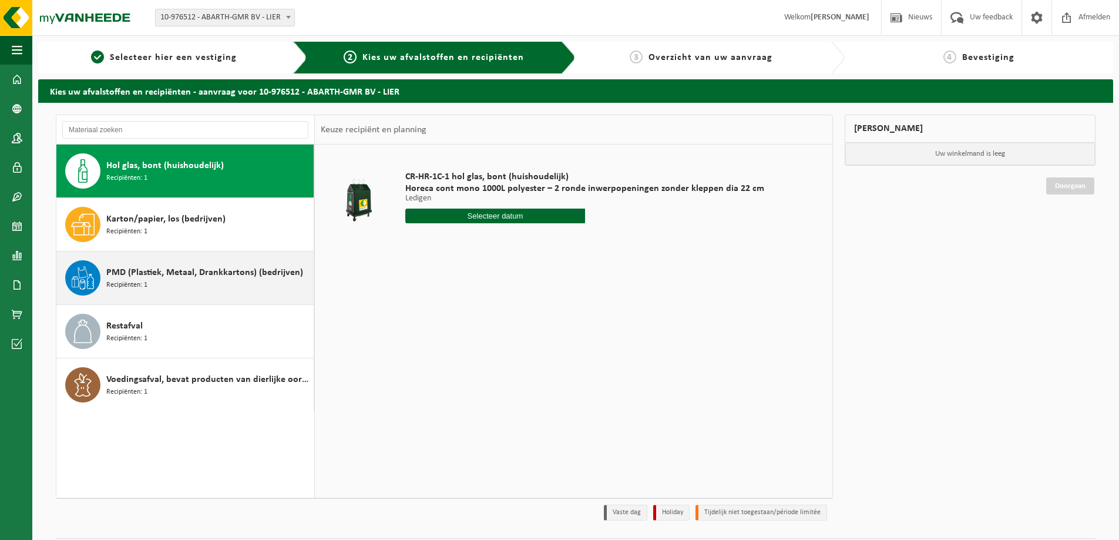
click at [221, 278] on span "PMD (Plastiek, Metaal, Drankkartons) (bedrijven)" at bounding box center [204, 273] width 197 height 14
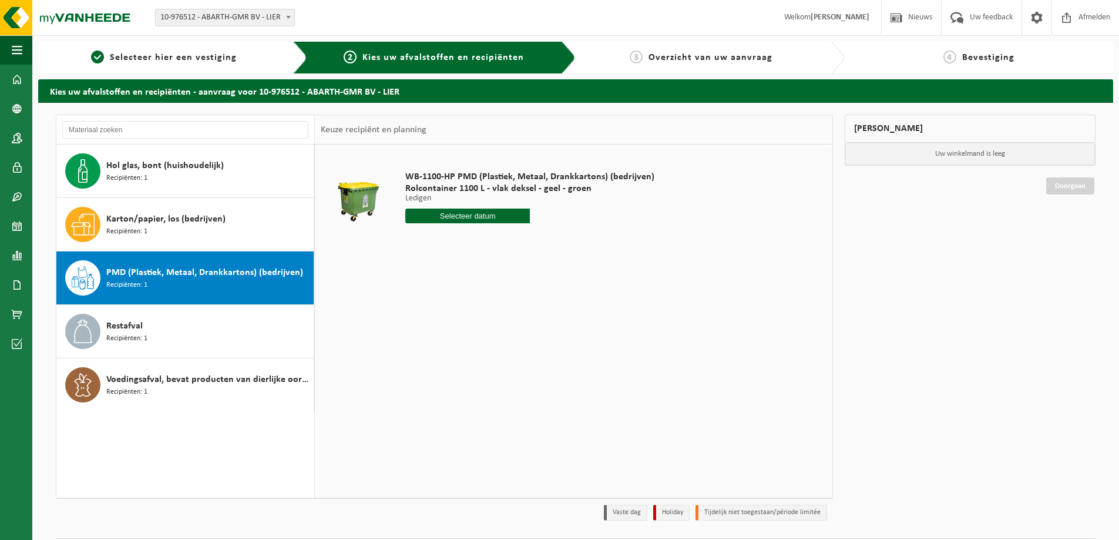
click at [458, 213] on input "text" at bounding box center [467, 216] width 125 height 15
click at [501, 324] on div "19" at bounding box center [499, 320] width 21 height 19
type input "Van [DATE]"
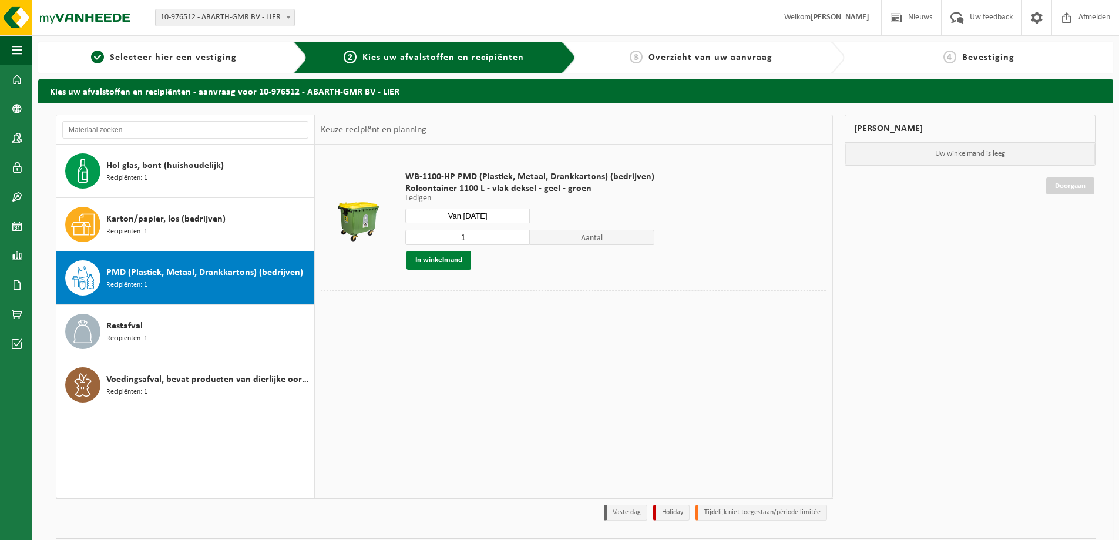
click at [451, 267] on button "In winkelmand" at bounding box center [439, 260] width 65 height 19
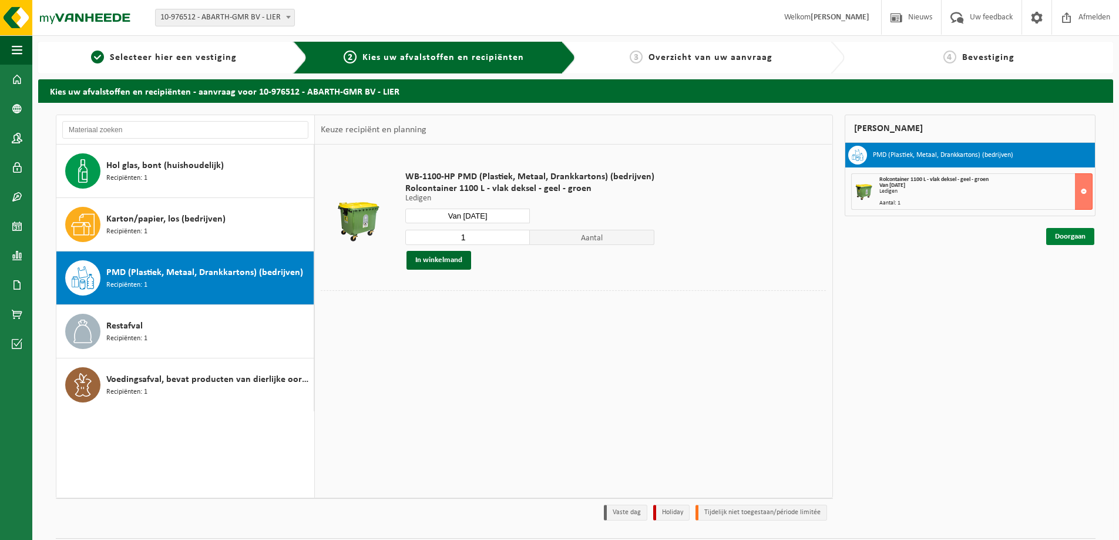
click at [1075, 236] on link "Doorgaan" at bounding box center [1070, 236] width 48 height 17
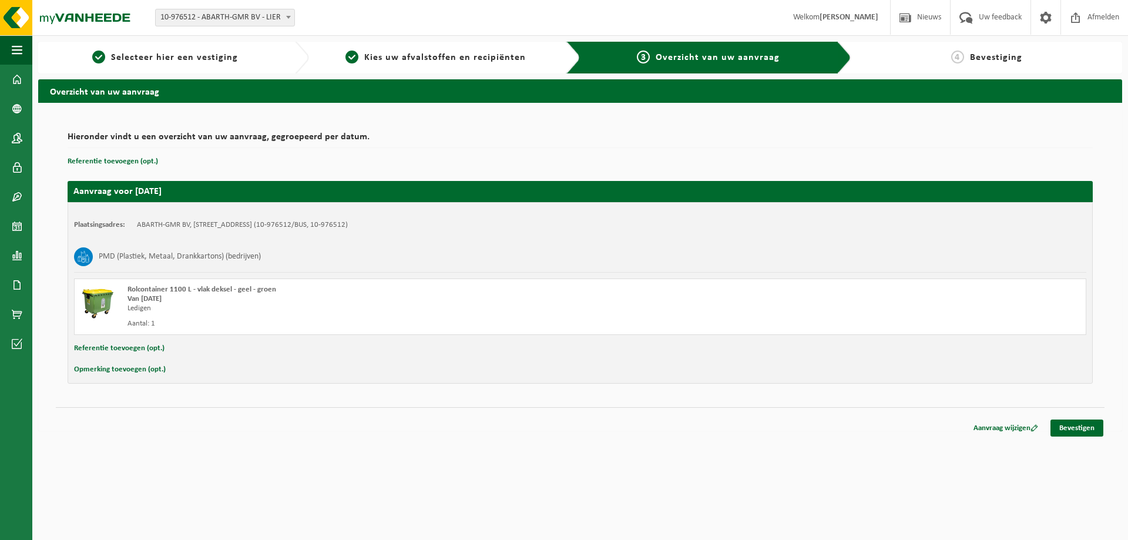
click at [108, 347] on button "Referentie toevoegen (opt.)" at bounding box center [119, 348] width 90 height 15
click at [170, 344] on input "text" at bounding box center [603, 350] width 943 height 18
paste input "ACHTERAAN PARKING AAN POORT"
type input "ACHTERAAN PARKING AAN POORT"
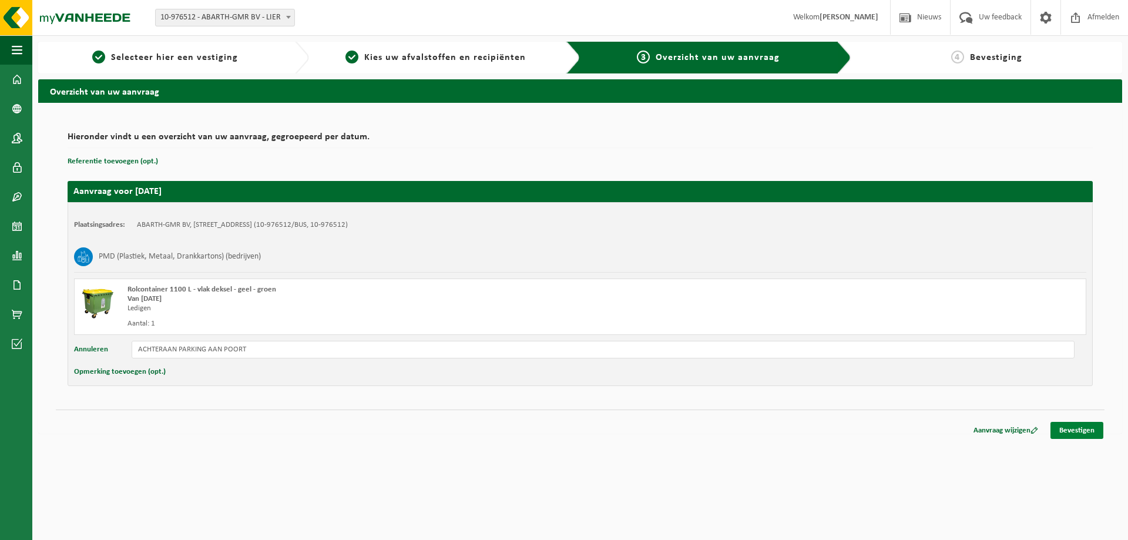
click at [1079, 429] on link "Bevestigen" at bounding box center [1076, 430] width 53 height 17
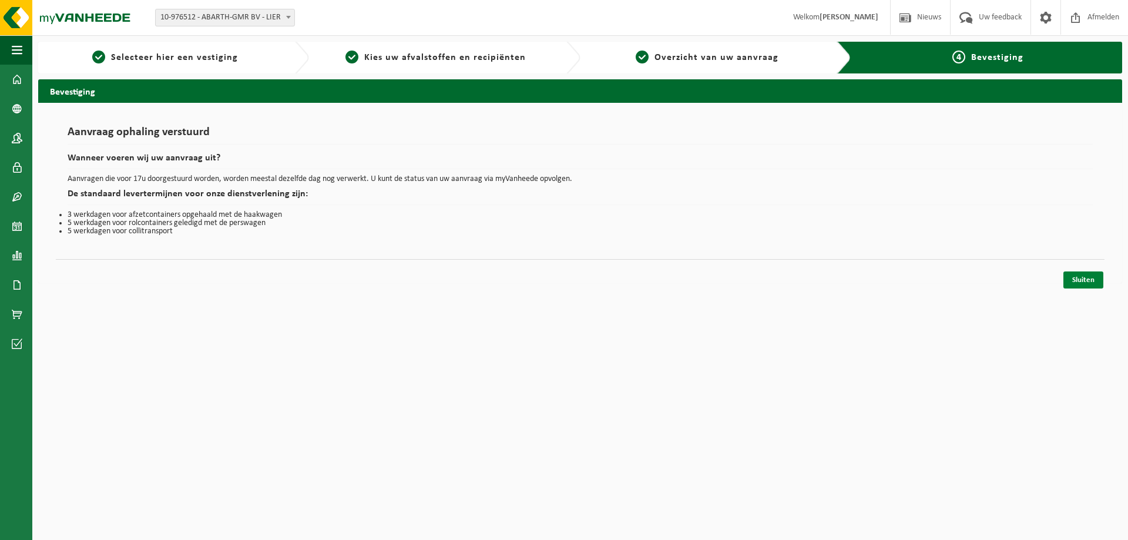
click at [1086, 276] on link "Sluiten" at bounding box center [1083, 279] width 40 height 17
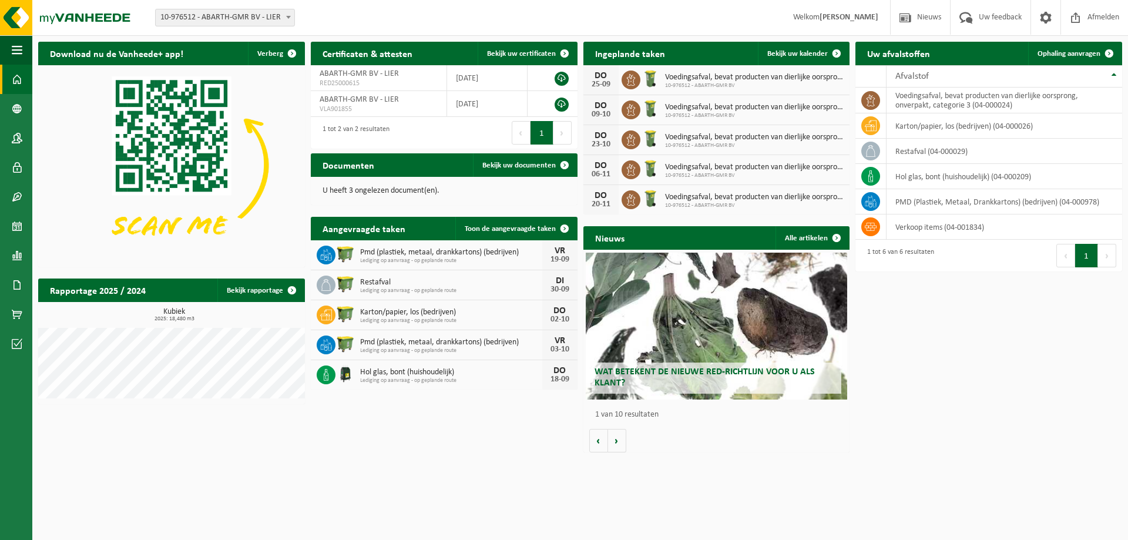
click at [404, 255] on span "Pmd (plastiek, metaal, drankkartons) (bedrijven)" at bounding box center [451, 252] width 182 height 9
click at [408, 284] on span "Restafval" at bounding box center [451, 282] width 182 height 9
